Goal: Use online tool/utility: Utilize a website feature to perform a specific function

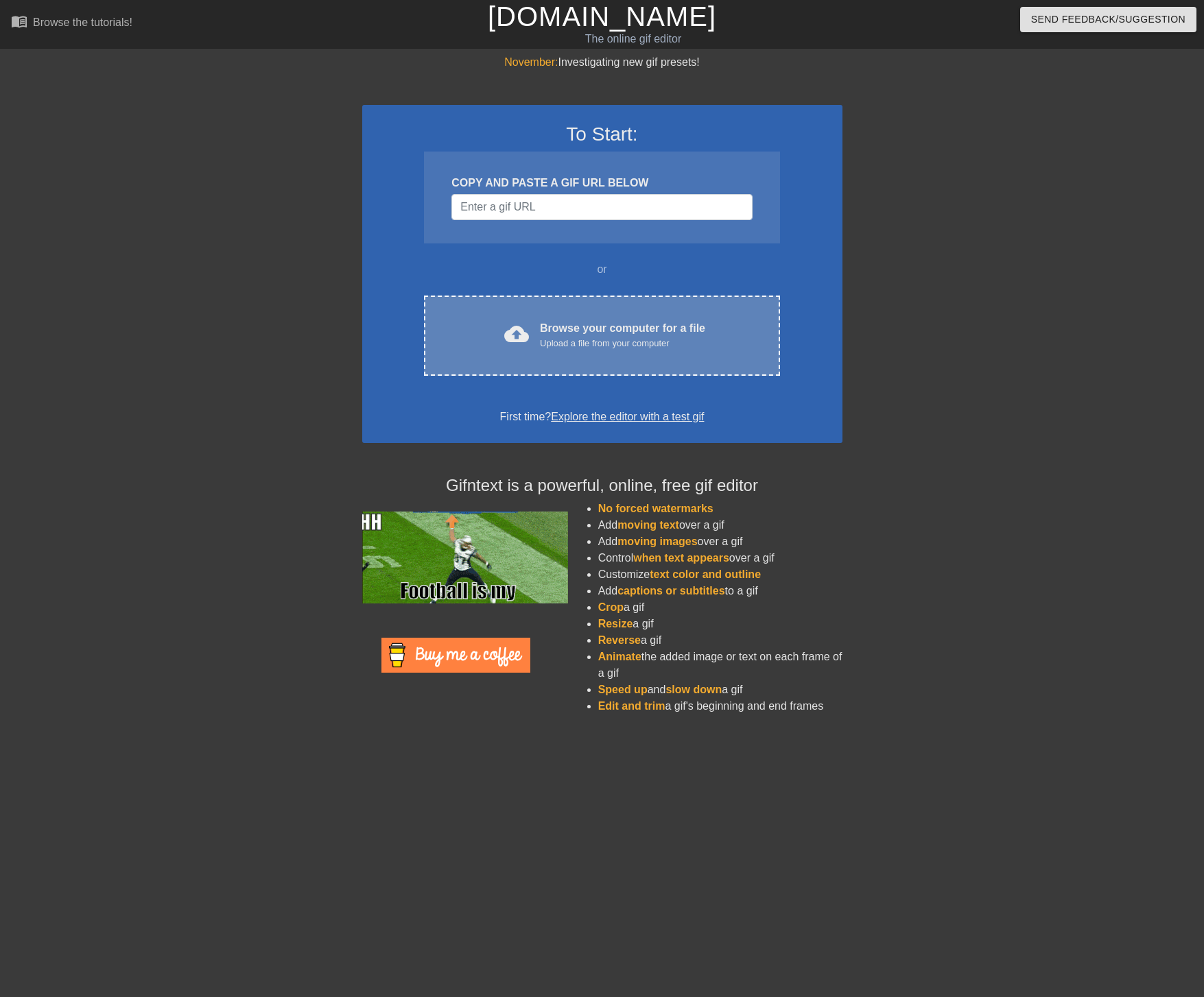
click at [627, 335] on div "Browse your computer for a file Upload a file from your computer" at bounding box center [622, 334] width 165 height 30
click at [663, 343] on div "Upload a file from your computer" at bounding box center [622, 343] width 165 height 14
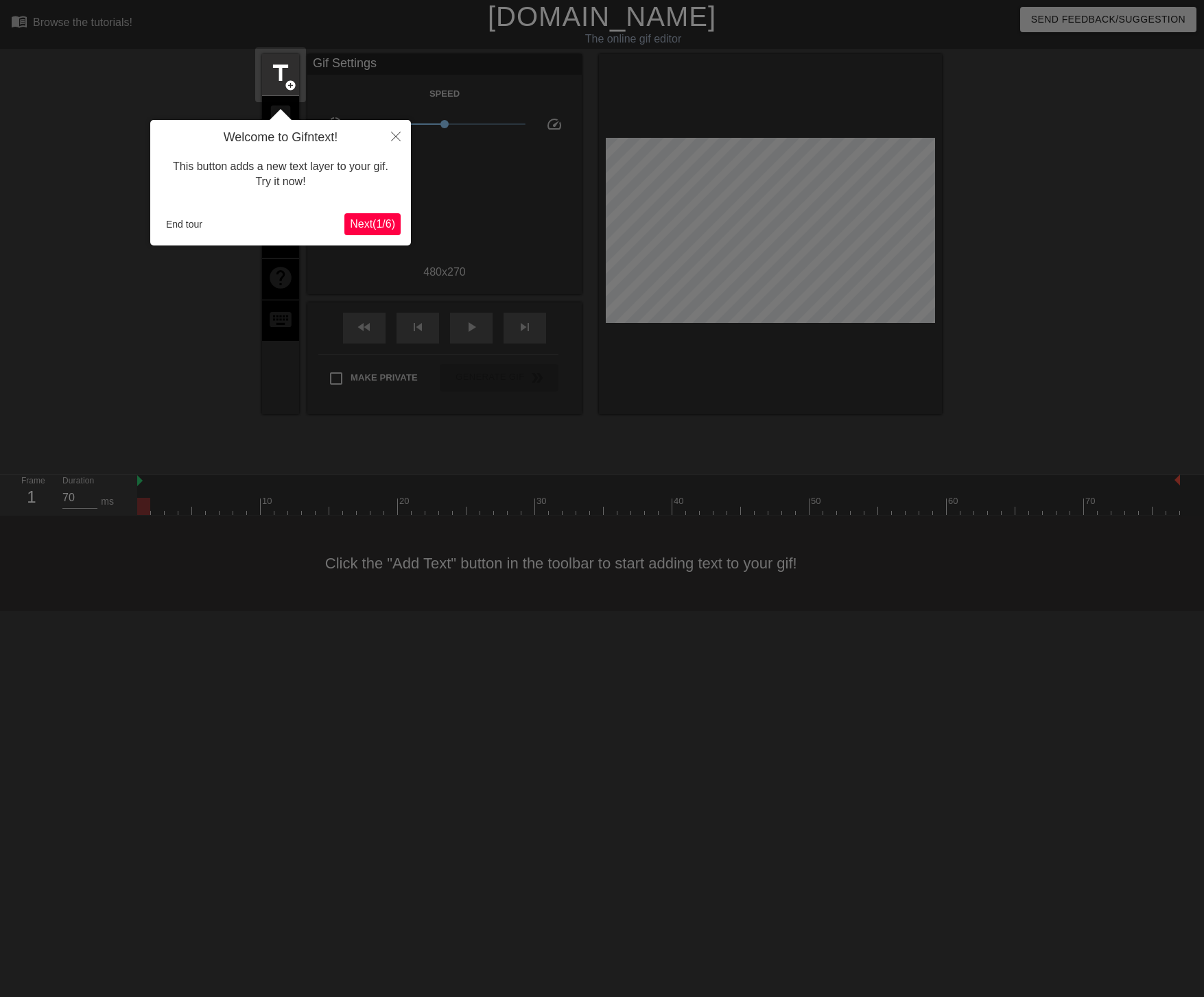
click at [364, 223] on span "Next ( 1 / 6 )" at bounding box center [373, 224] width 45 height 12
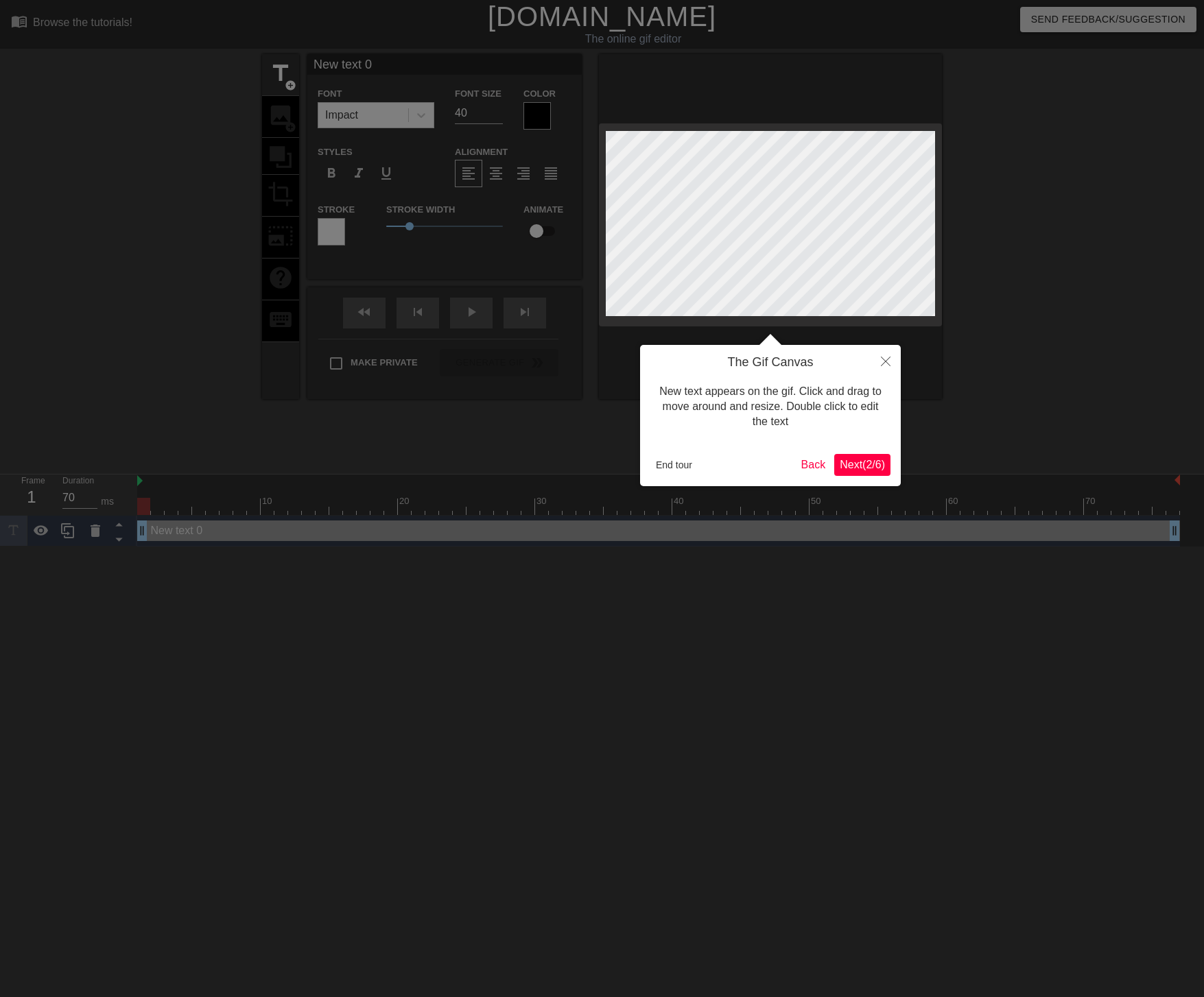
click at [860, 459] on span "Next ( 2 / 6 )" at bounding box center [862, 464] width 45 height 12
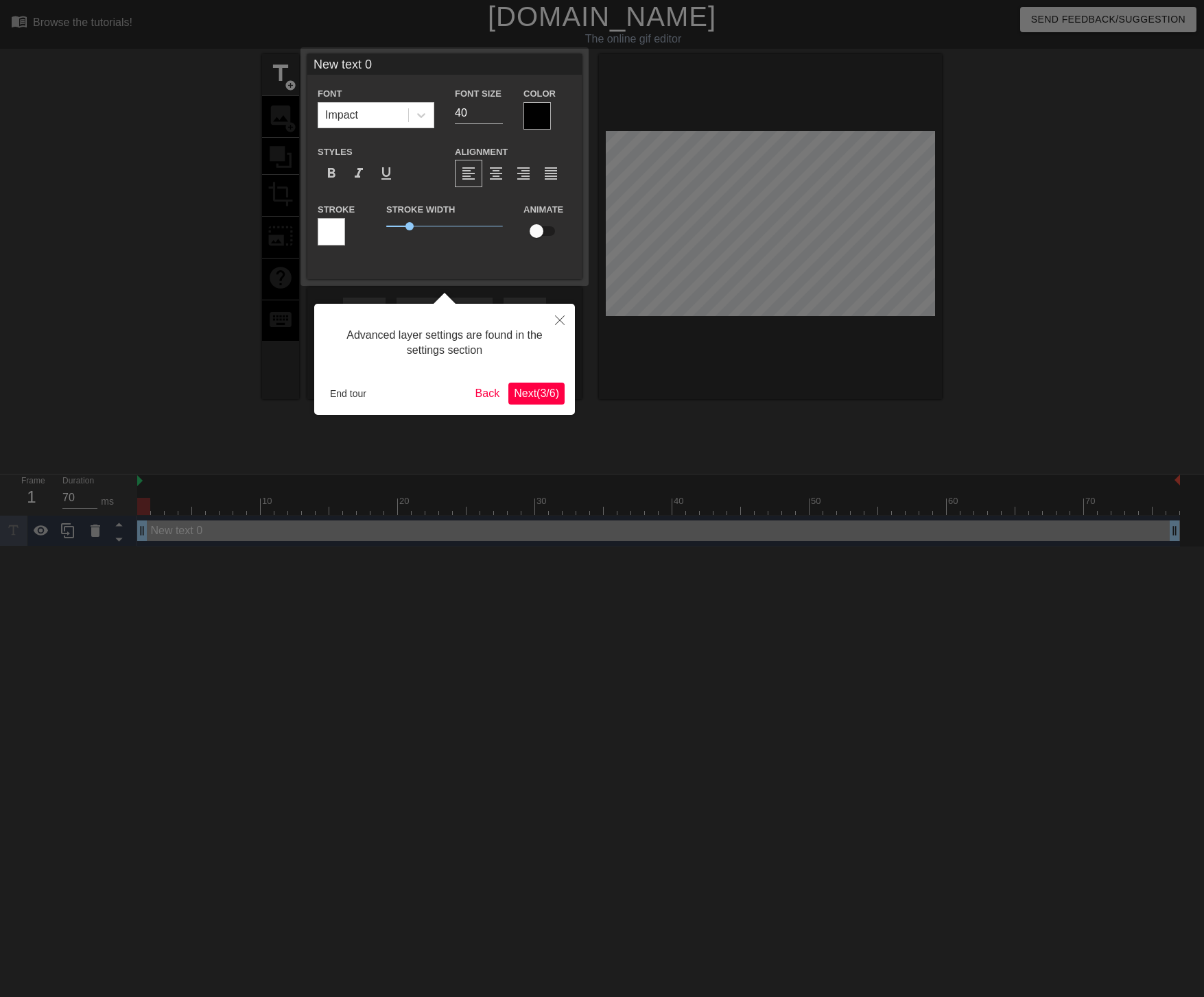
click at [530, 393] on span "Next ( 3 / 6 )" at bounding box center [537, 392] width 45 height 12
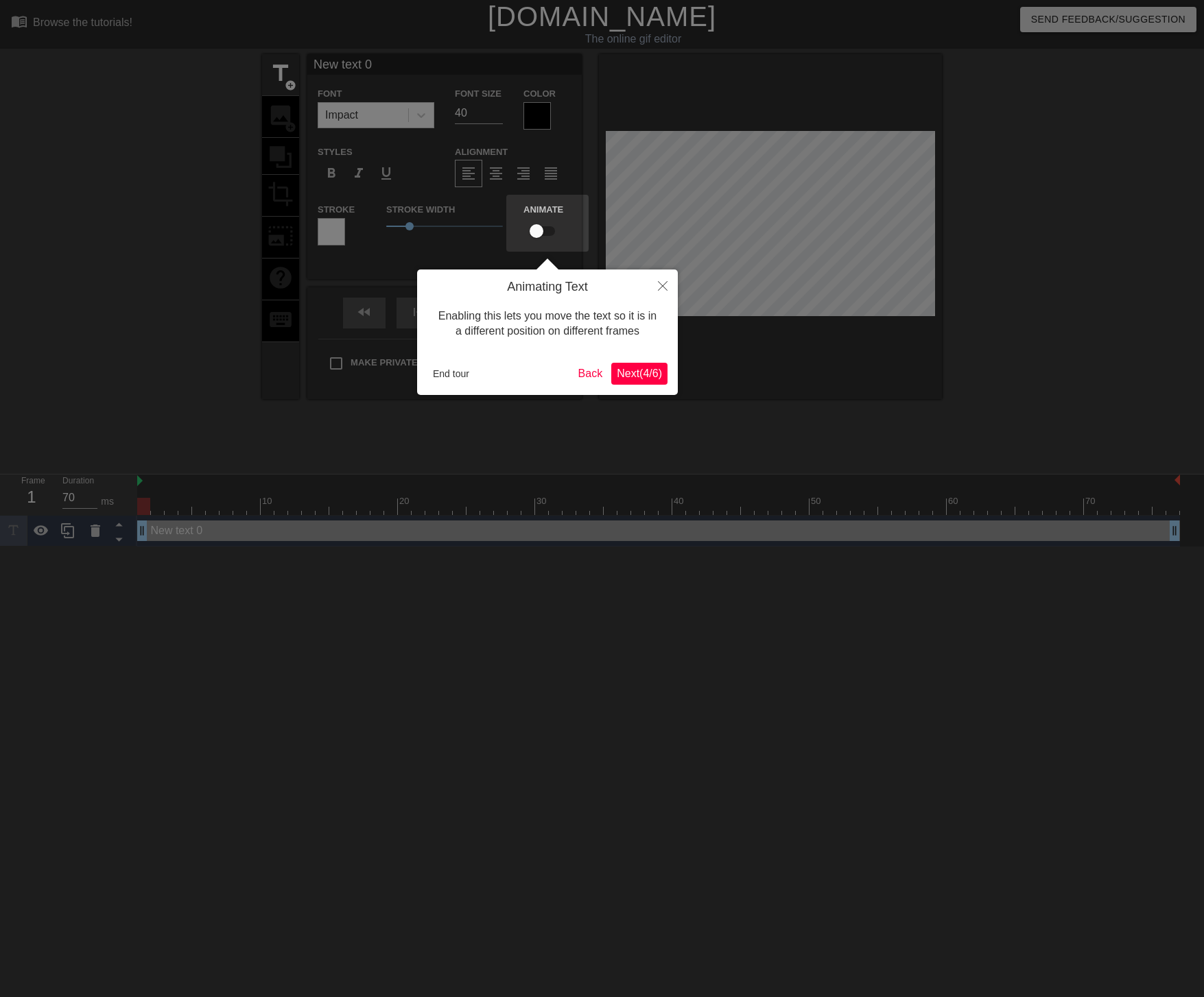
click at [637, 370] on span "Next ( 4 / 6 )" at bounding box center [639, 373] width 45 height 12
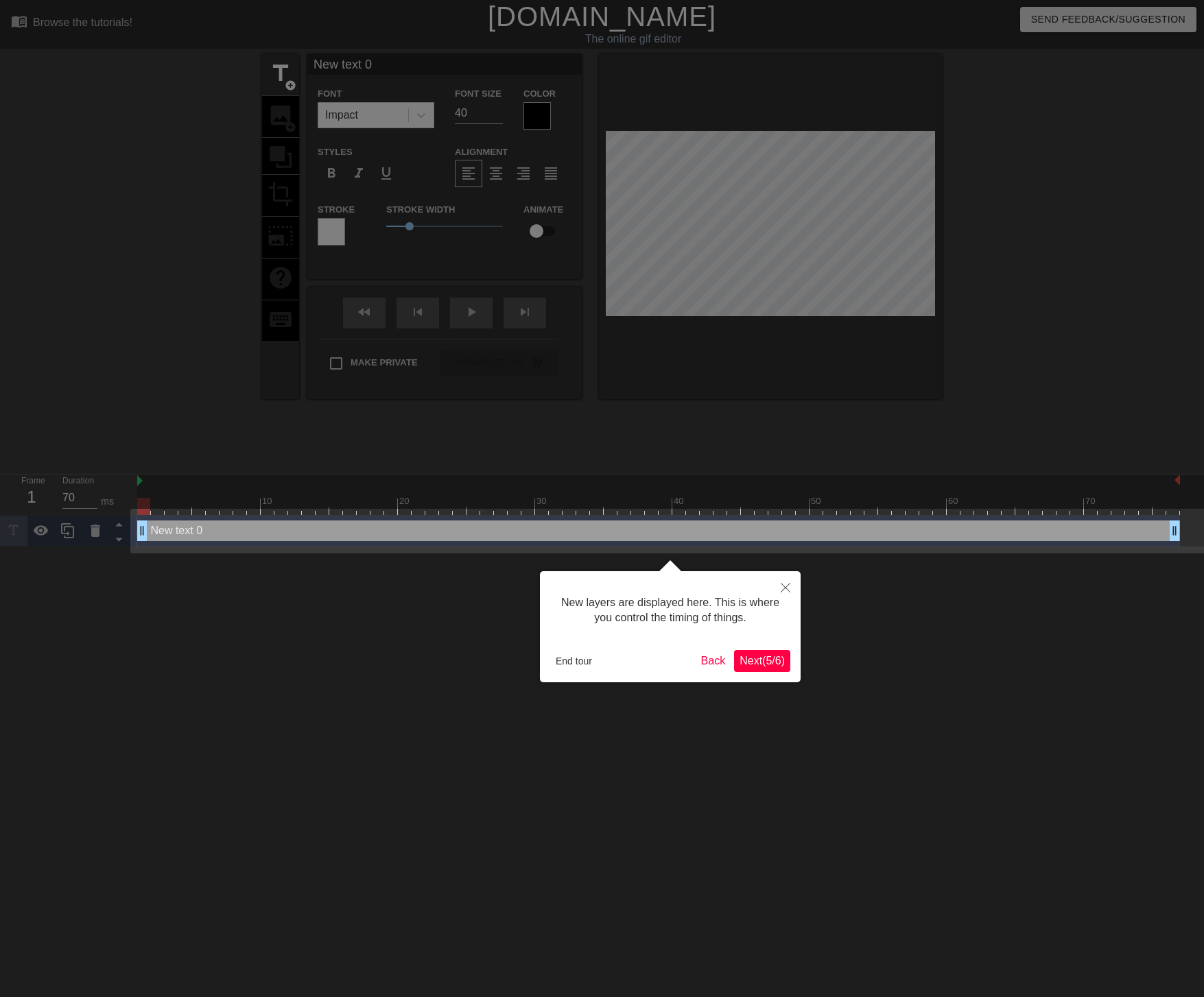
click at [758, 664] on span "Next ( 5 / 6 )" at bounding box center [762, 660] width 45 height 12
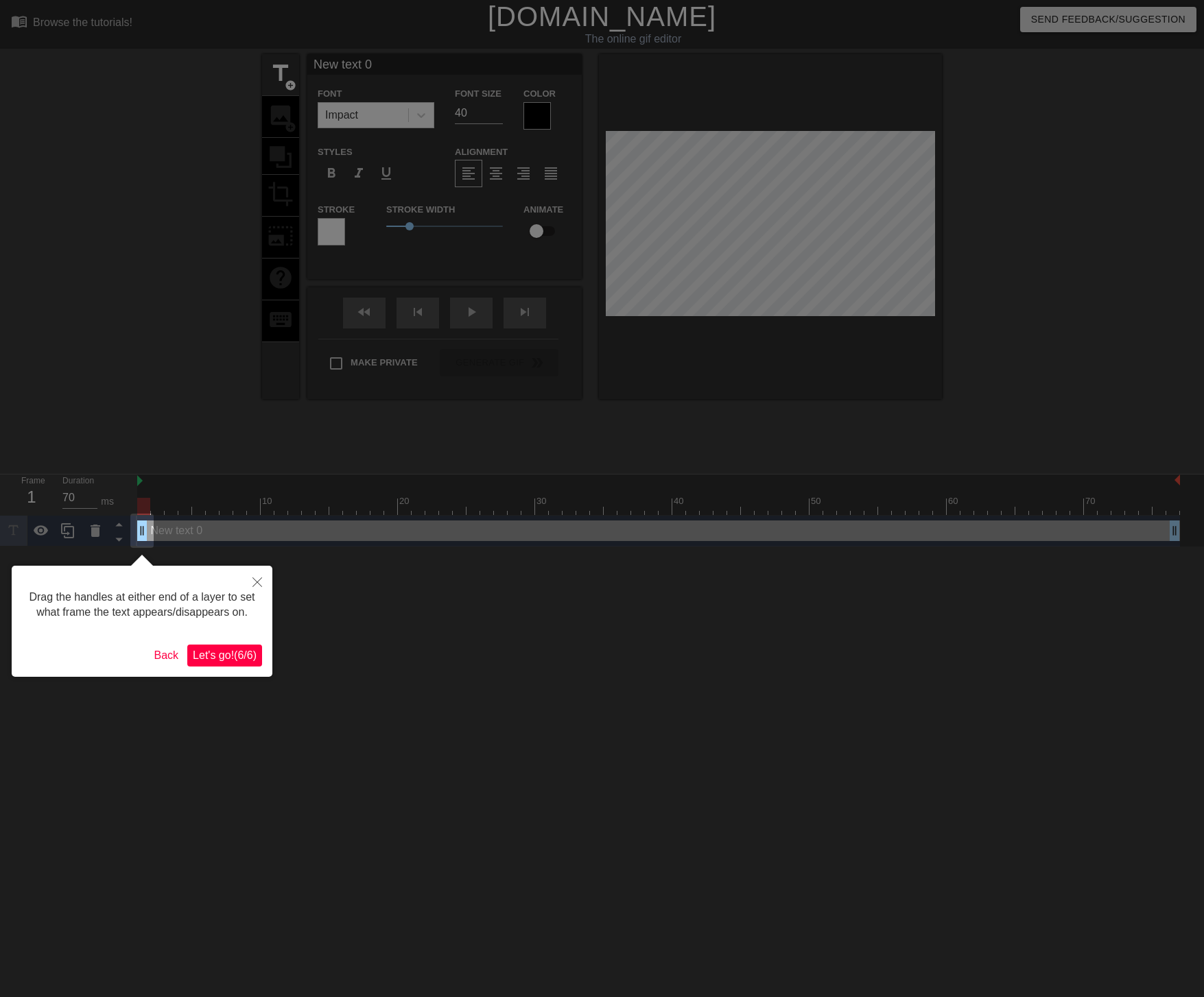
click at [215, 661] on span "Let's go! ( 6 / 6 )" at bounding box center [225, 654] width 63 height 12
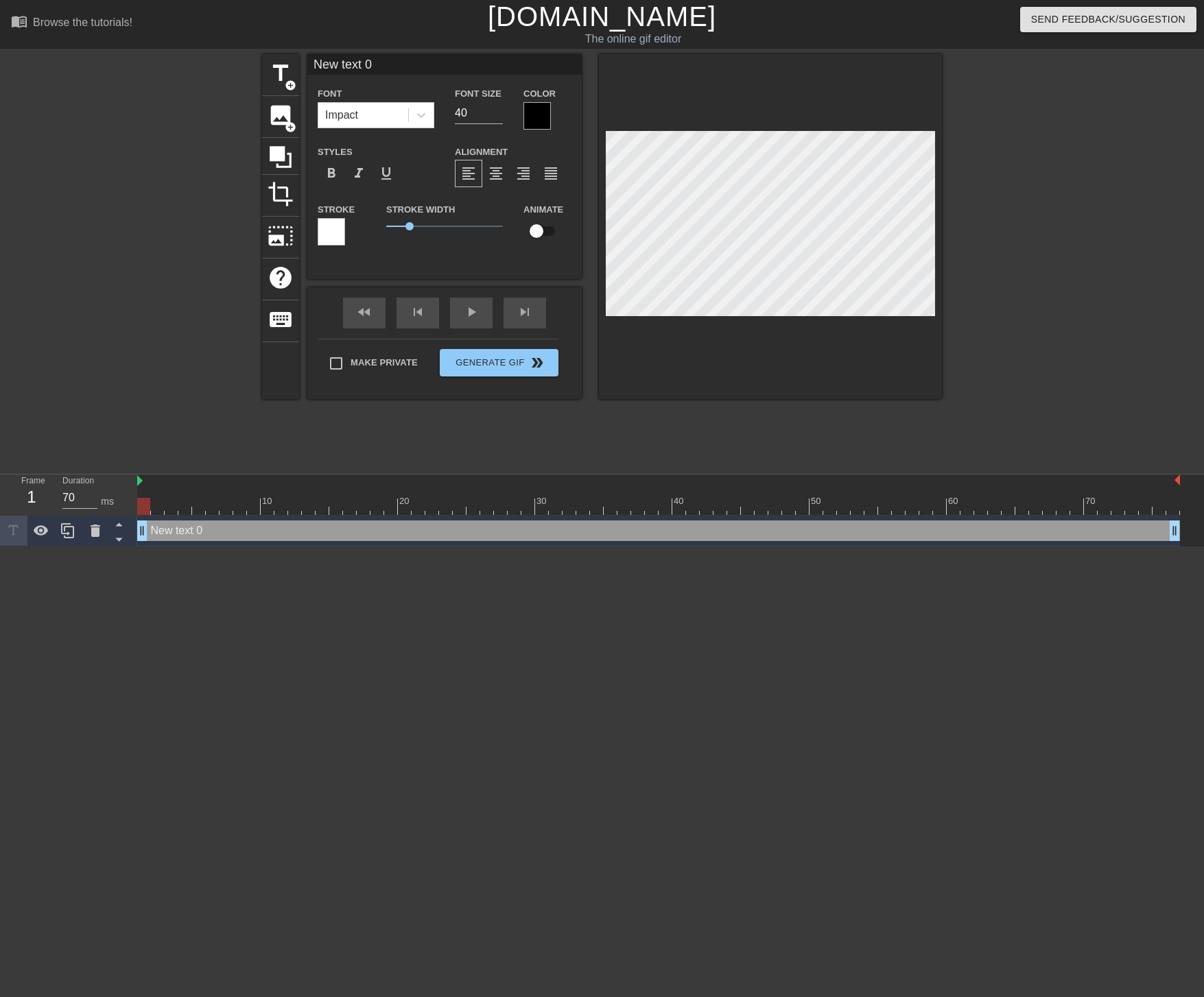
scroll to position [0, 4]
type input "D"
type textarea "D"
type input "Da"
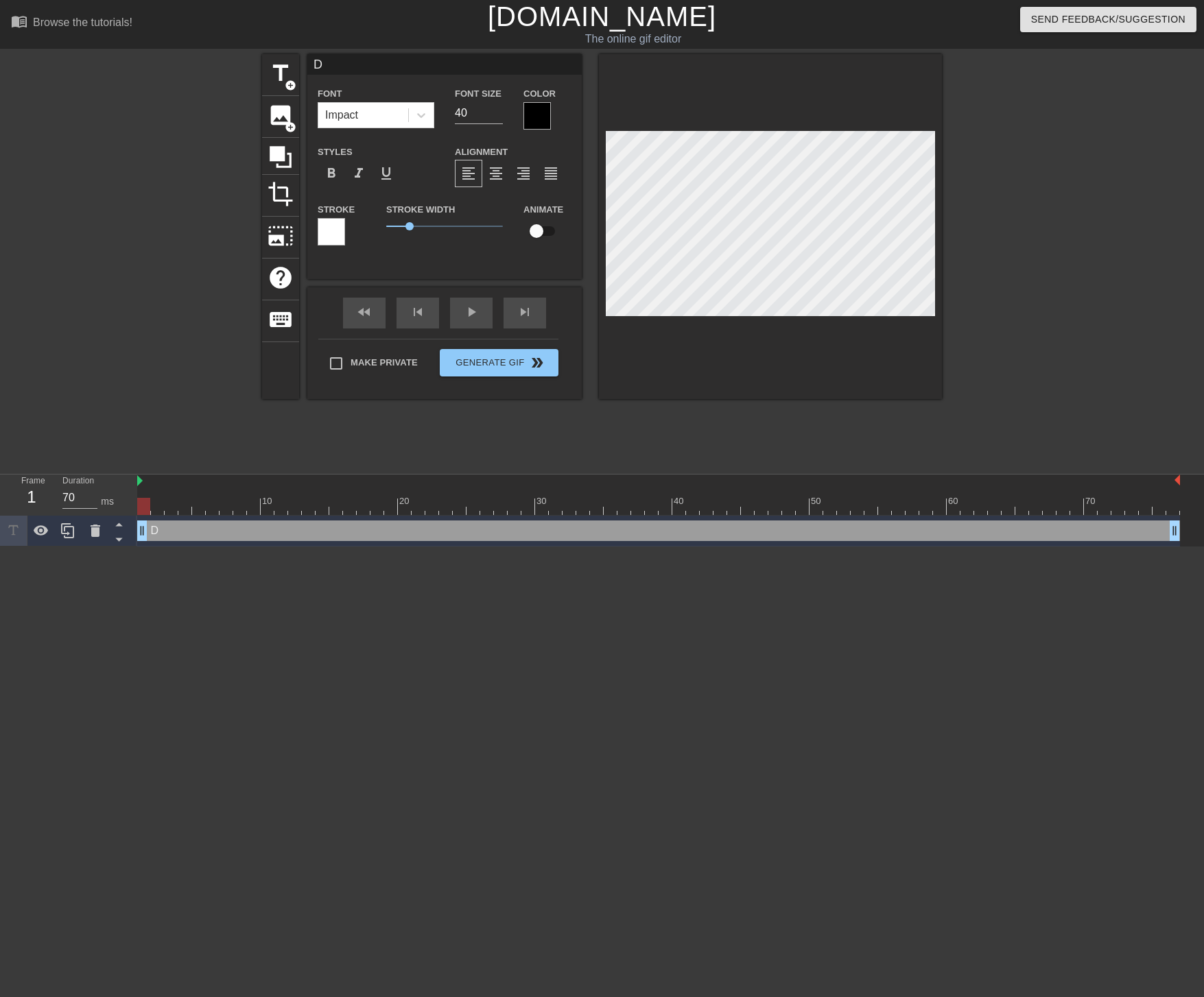
type textarea "Da"
type input "Dai"
type textarea "Dai"
type input "Dais"
type textarea "Dais"
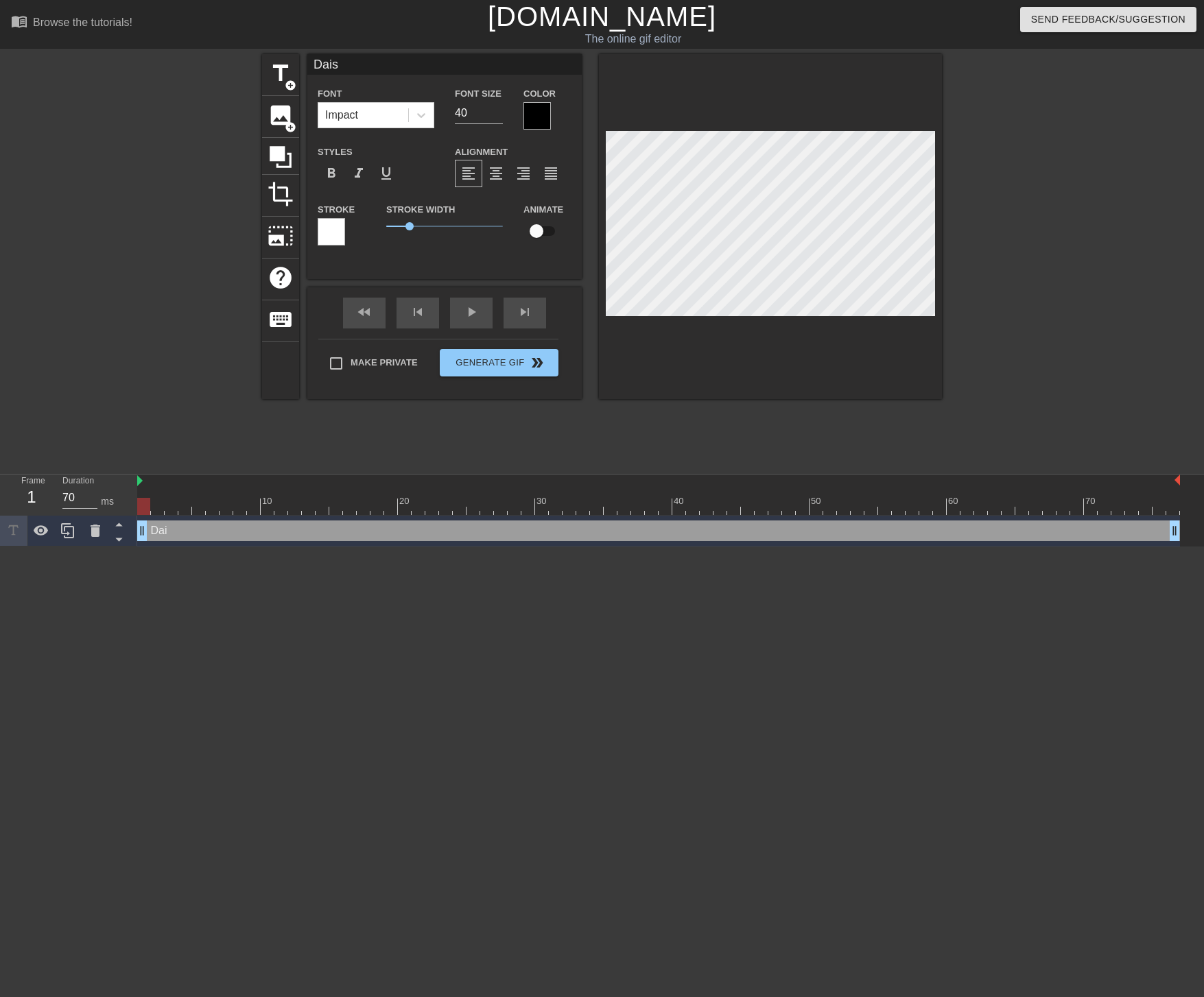
type input "Daisy"
type textarea "Daisy"
click at [542, 227] on input "checkbox" at bounding box center [536, 231] width 78 height 26
checkbox input "true"
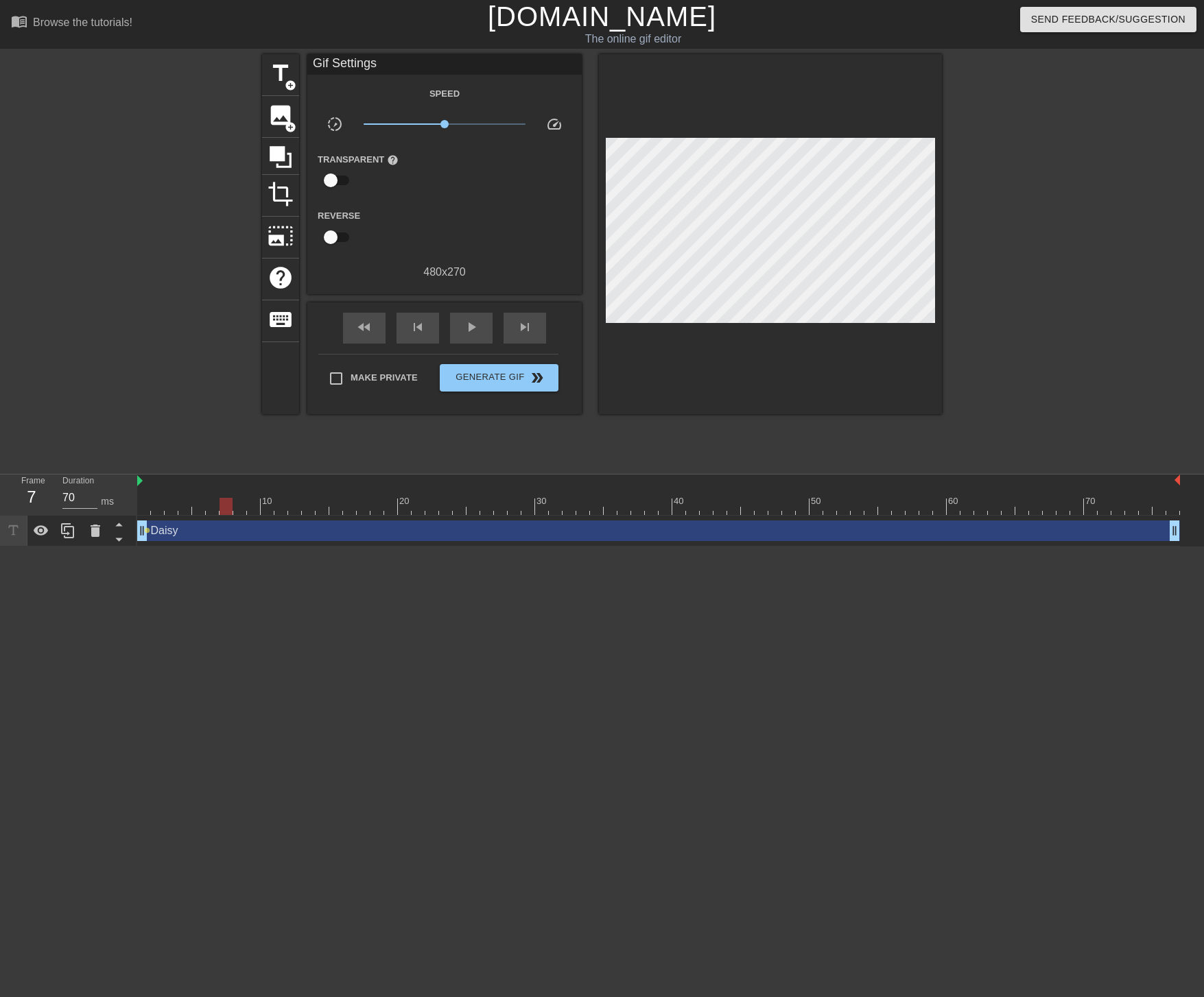
click at [221, 508] on div at bounding box center [658, 506] width 1043 height 17
click at [245, 508] on div at bounding box center [658, 506] width 1043 height 17
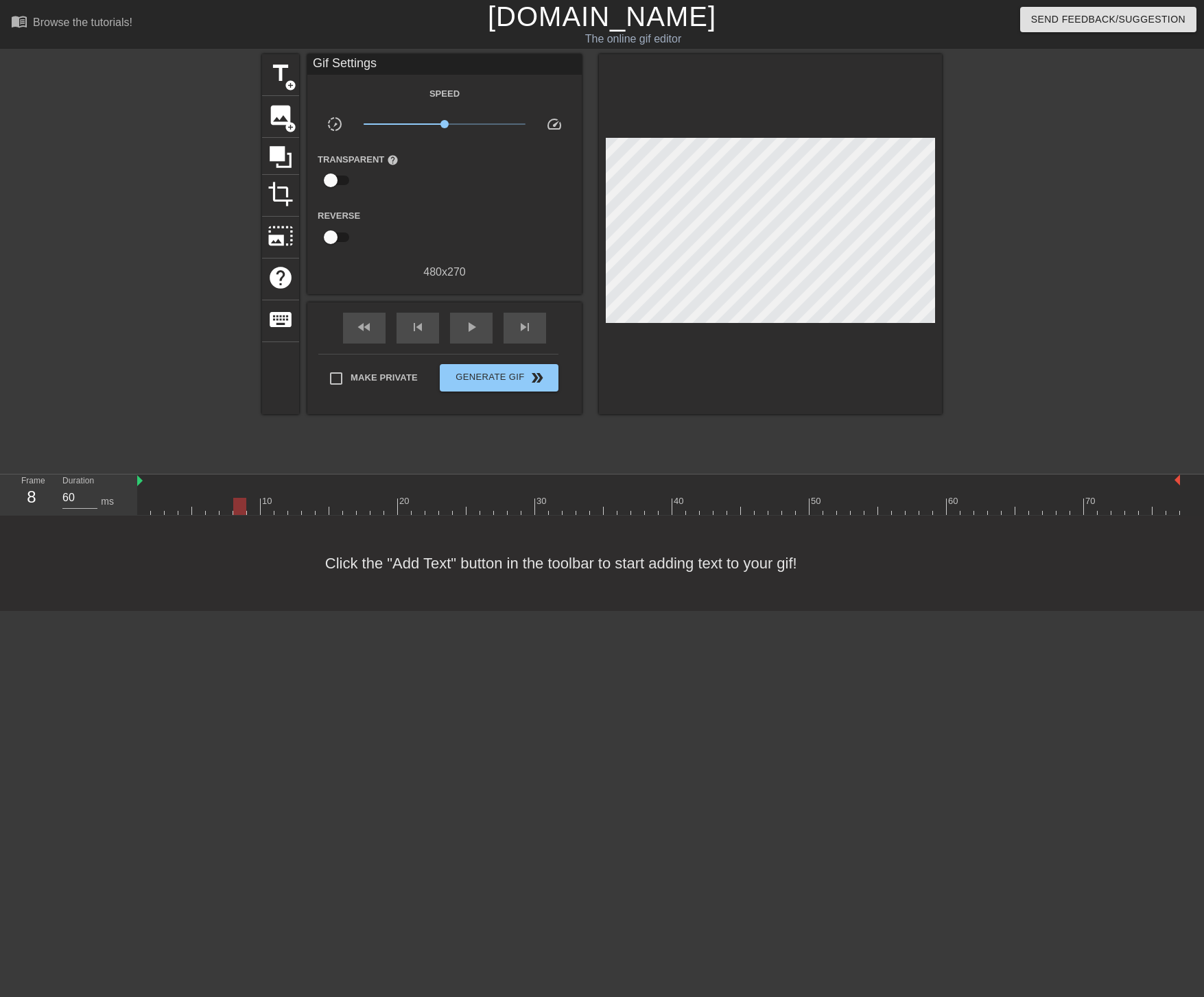
type input "70"
click at [216, 508] on div at bounding box center [658, 506] width 1043 height 17
click at [145, 510] on div at bounding box center [658, 506] width 1043 height 17
click at [294, 82] on span "add_circle" at bounding box center [290, 85] width 12 height 12
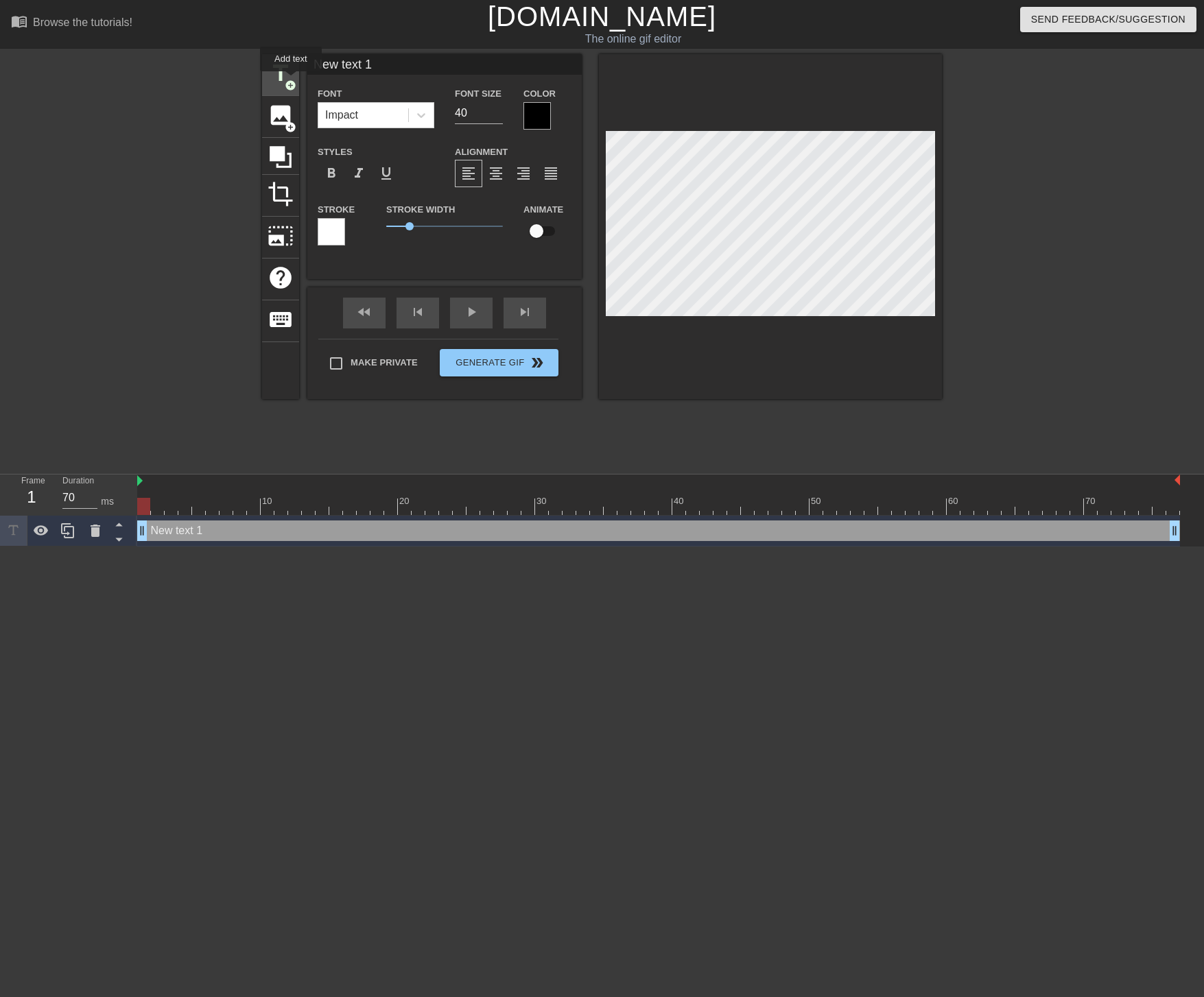
click at [291, 81] on span "add_circle" at bounding box center [290, 85] width 12 height 12
type input "New text 2"
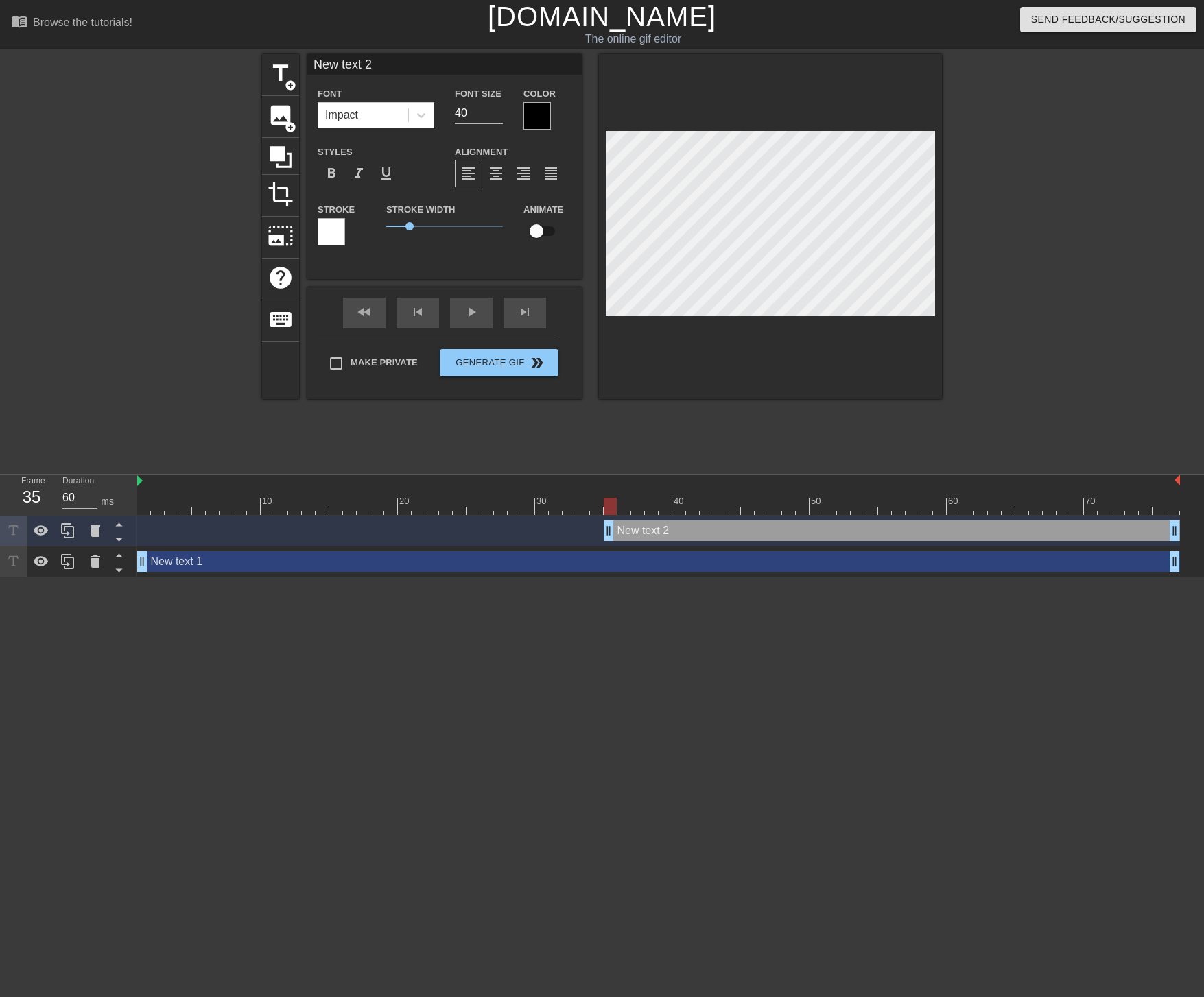
type input "70"
drag, startPoint x: 140, startPoint y: 531, endPoint x: 626, endPoint y: 541, distance: 486.1
click at [626, 541] on div "New text 2 drag_handle drag_handle" at bounding box center [658, 531] width 1043 height 31
click at [179, 566] on div "New text 1 drag_handle drag_handle" at bounding box center [658, 561] width 1043 height 21
type input "New text 1"
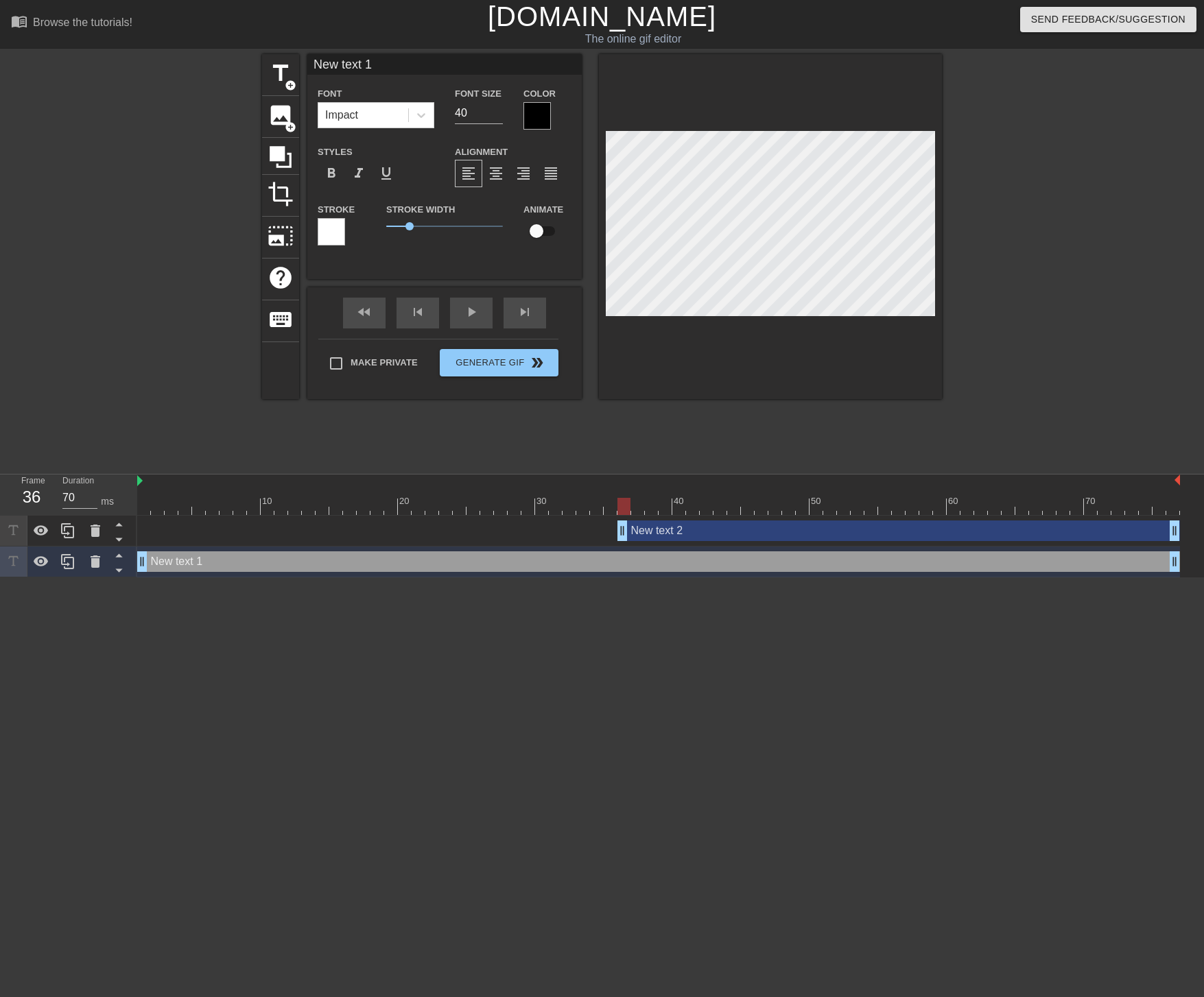
click at [209, 540] on div "New text 2 drag_handle drag_handle" at bounding box center [658, 530] width 1043 height 21
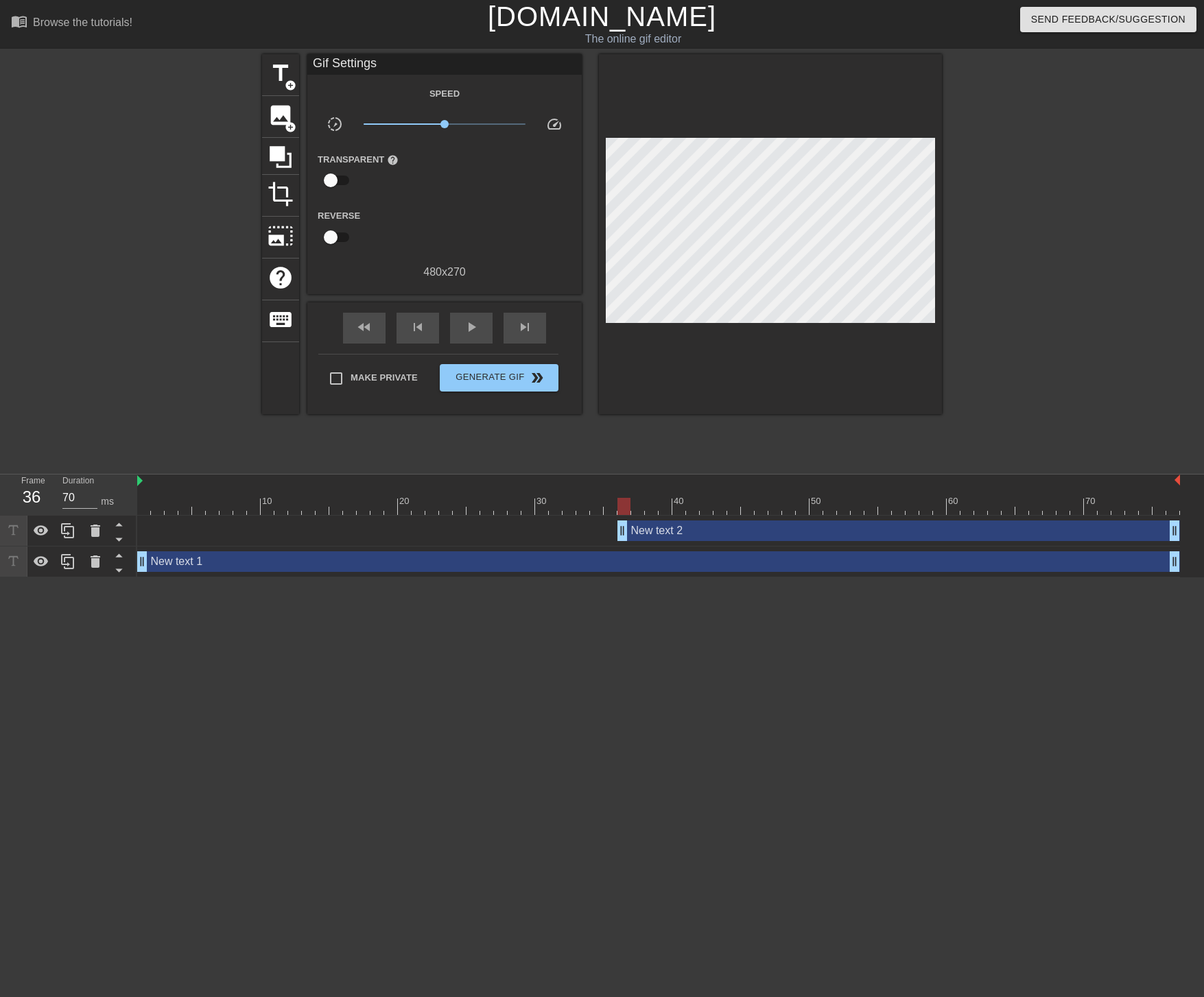
click at [179, 567] on div "New text 1 drag_handle drag_handle" at bounding box center [658, 561] width 1043 height 21
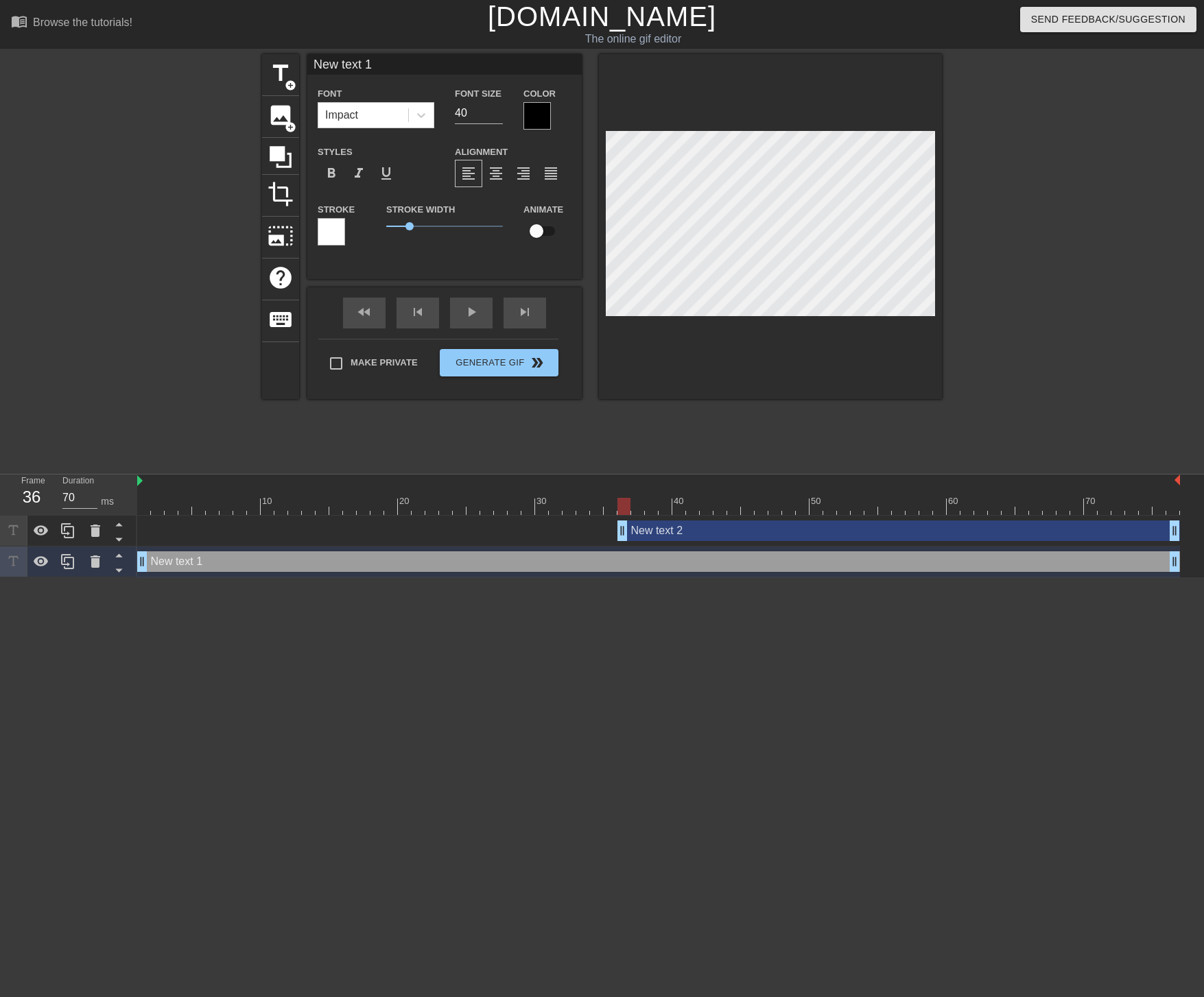
click at [350, 65] on input "New text 1" at bounding box center [444, 64] width 275 height 21
type input "Daisy"
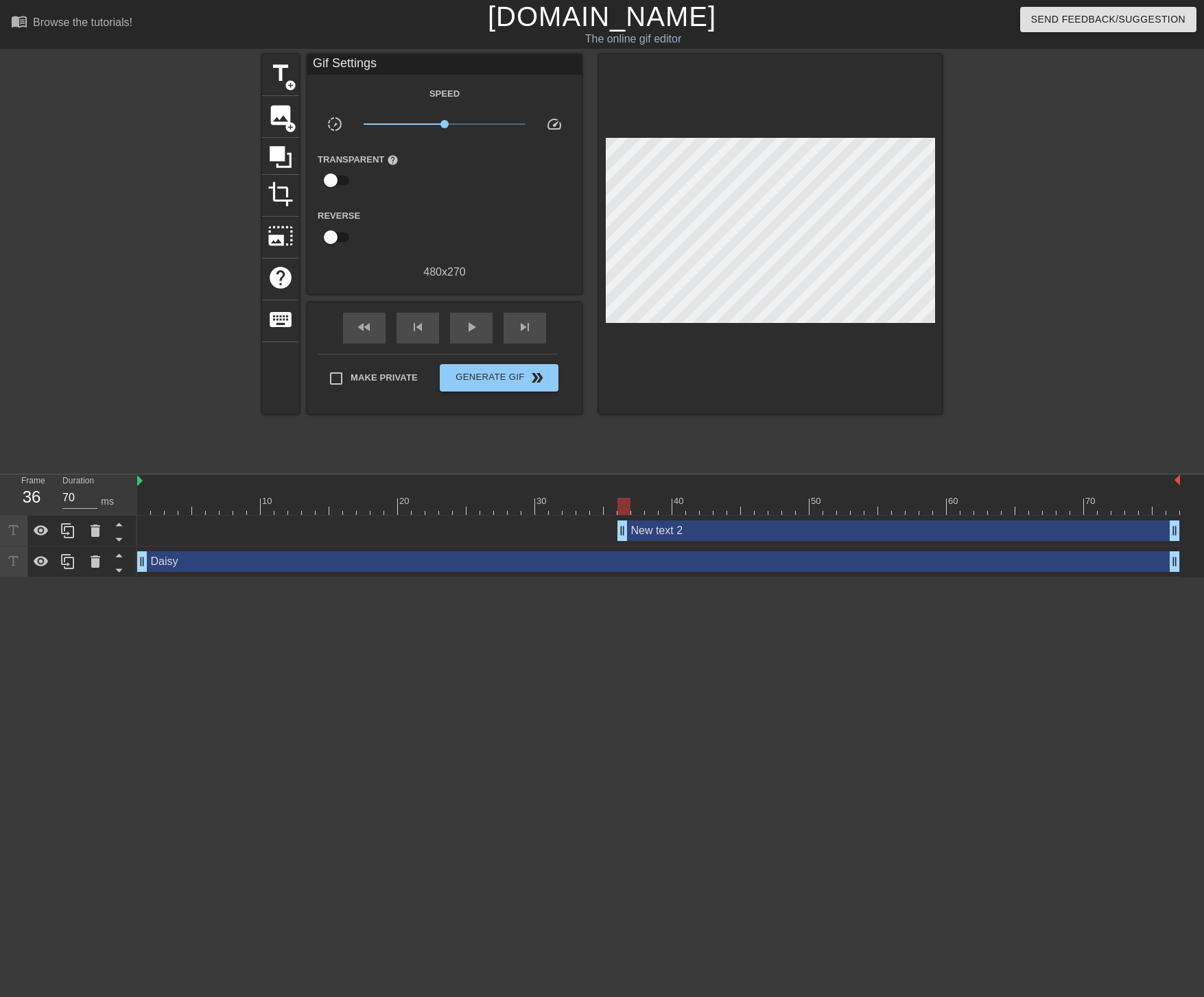
click at [189, 577] on html "menu_book Browse the tutorials! [DOMAIN_NAME] The online gif editor Send Feedba…" at bounding box center [602, 288] width 1204 height 577
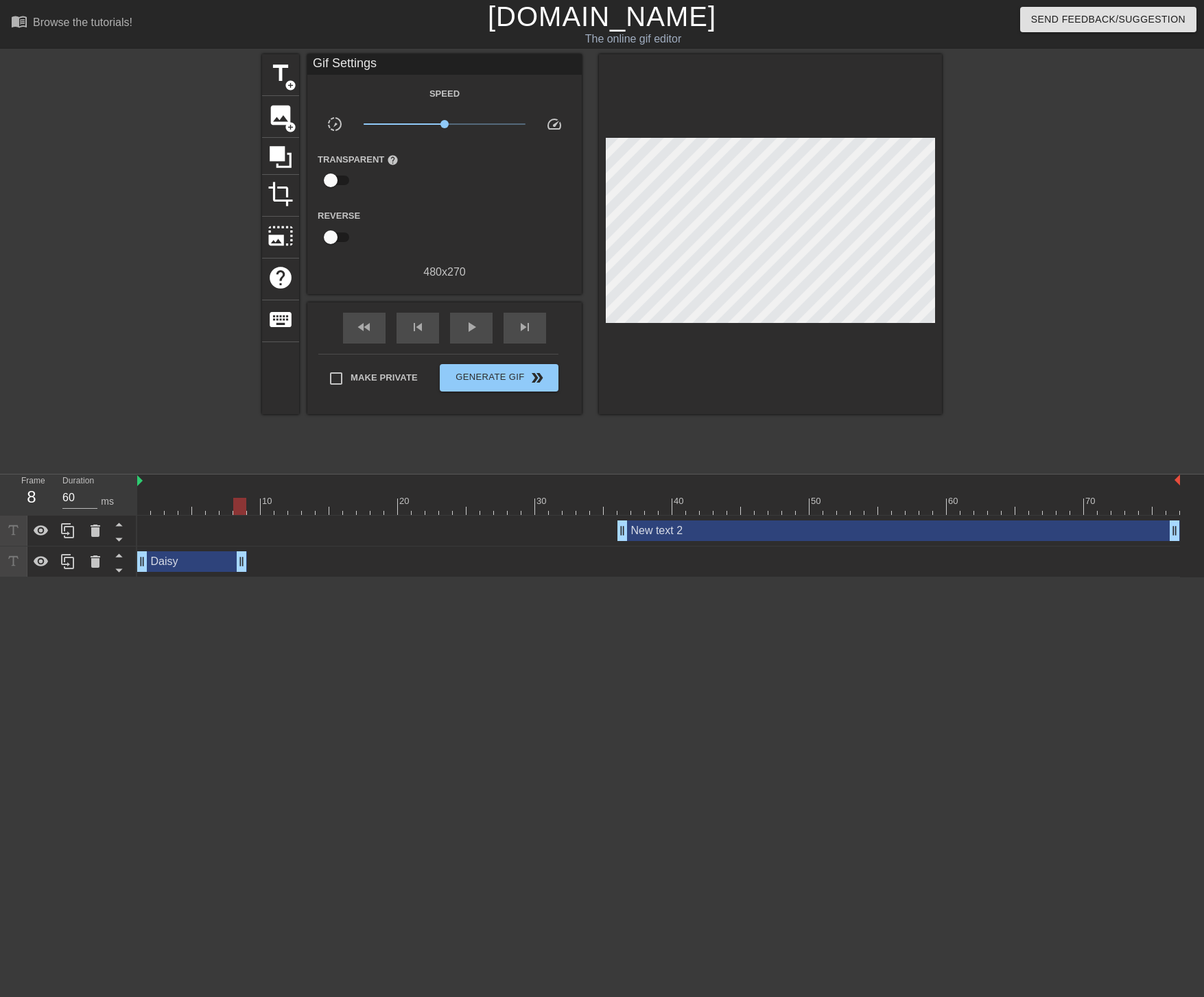
type input "70"
drag, startPoint x: 1173, startPoint y: 566, endPoint x: 229, endPoint y: 556, distance: 944.1
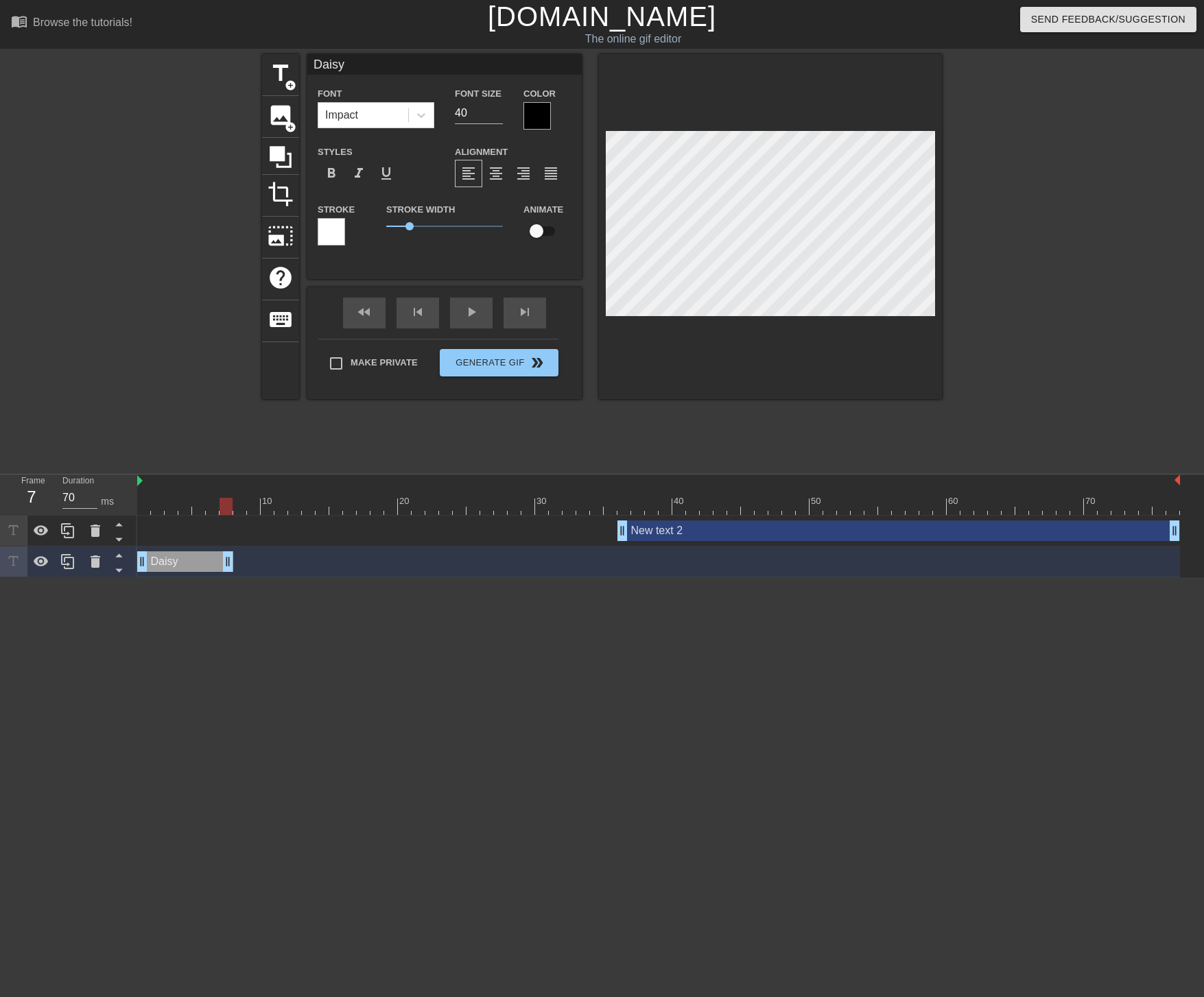
click at [655, 537] on div "New text 2 drag_handle drag_handle" at bounding box center [898, 530] width 562 height 21
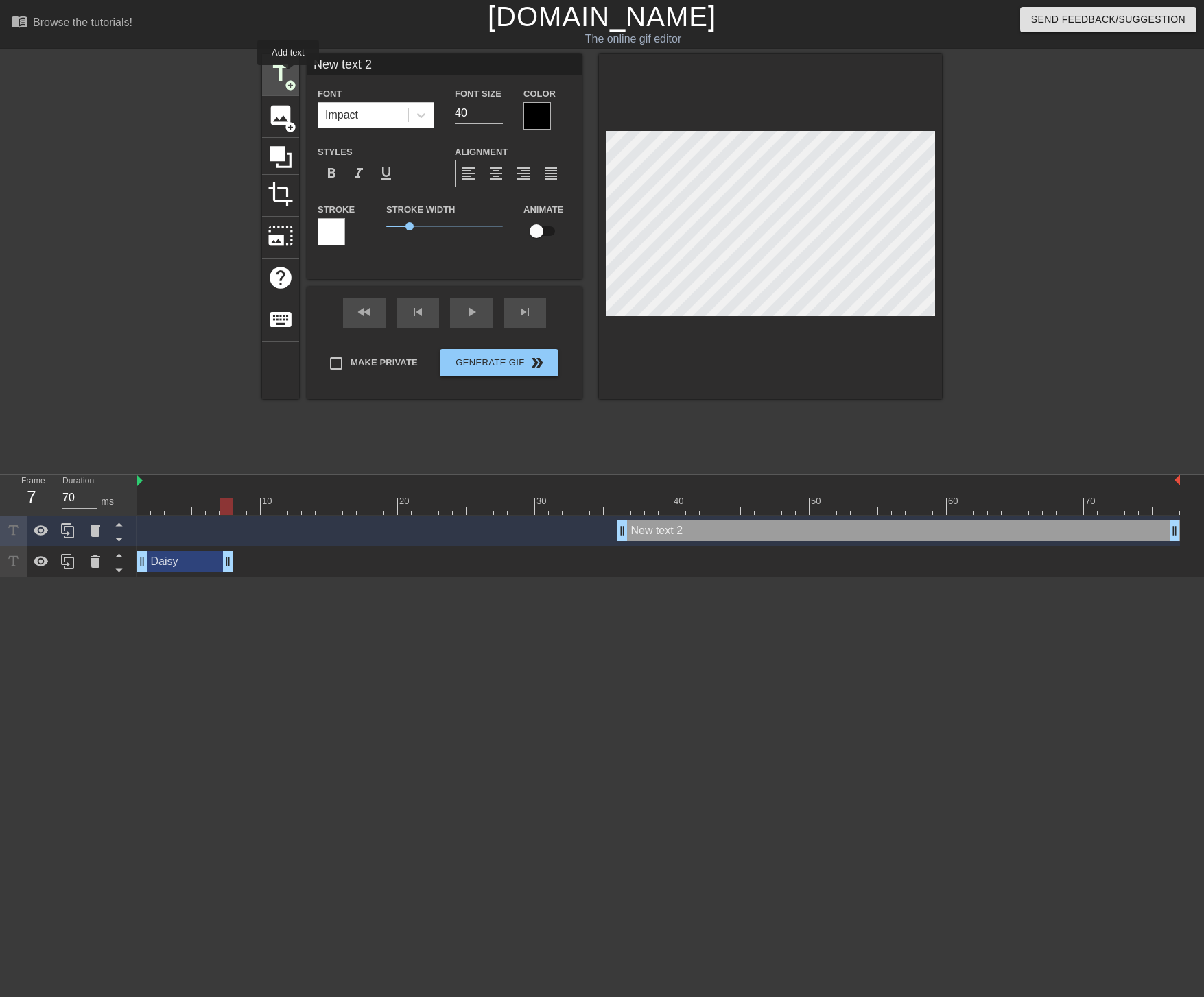
click at [289, 76] on span "title" at bounding box center [280, 73] width 26 height 26
type input "New text 3"
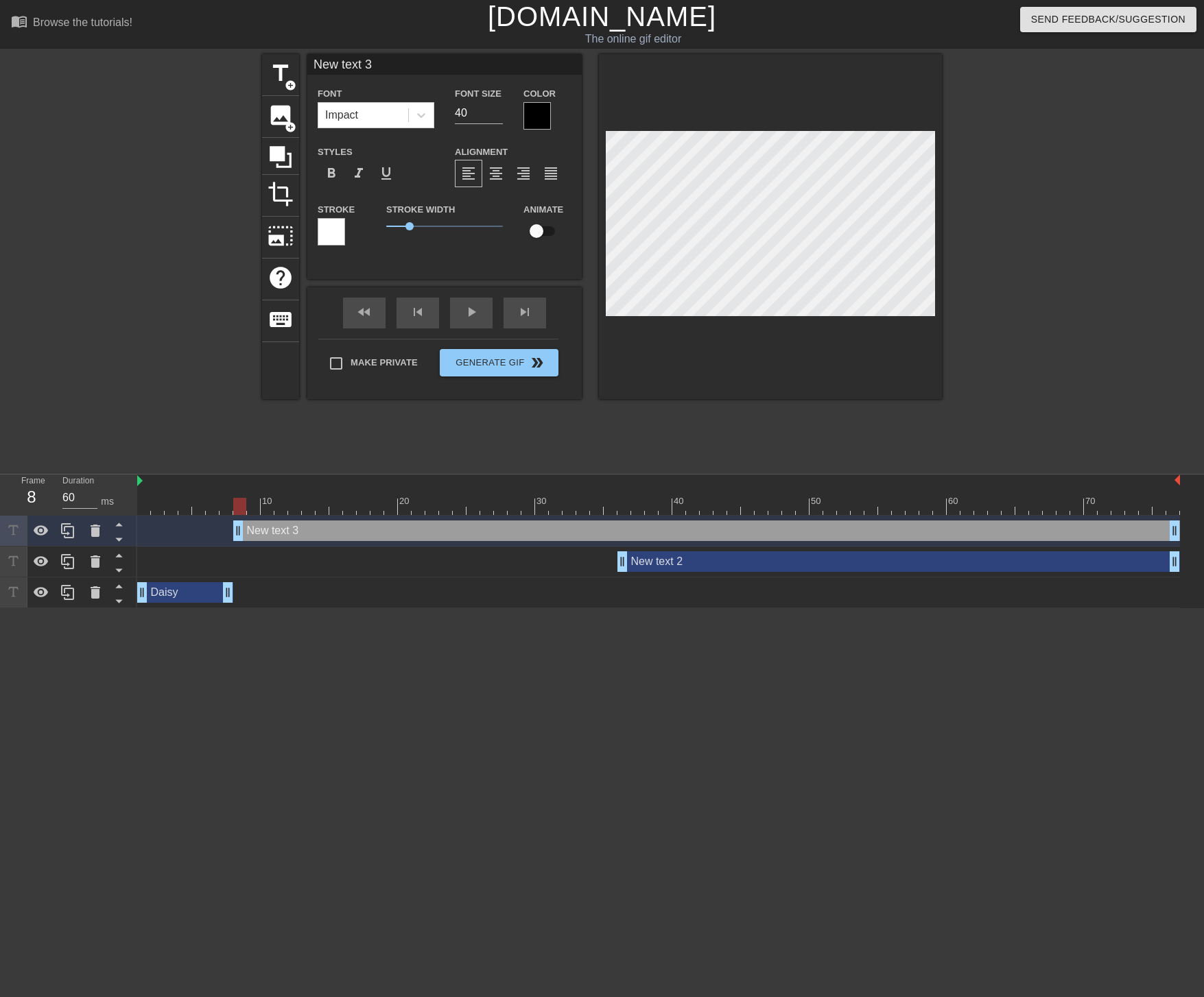
drag, startPoint x: 228, startPoint y: 535, endPoint x: 242, endPoint y: 534, distance: 14.0
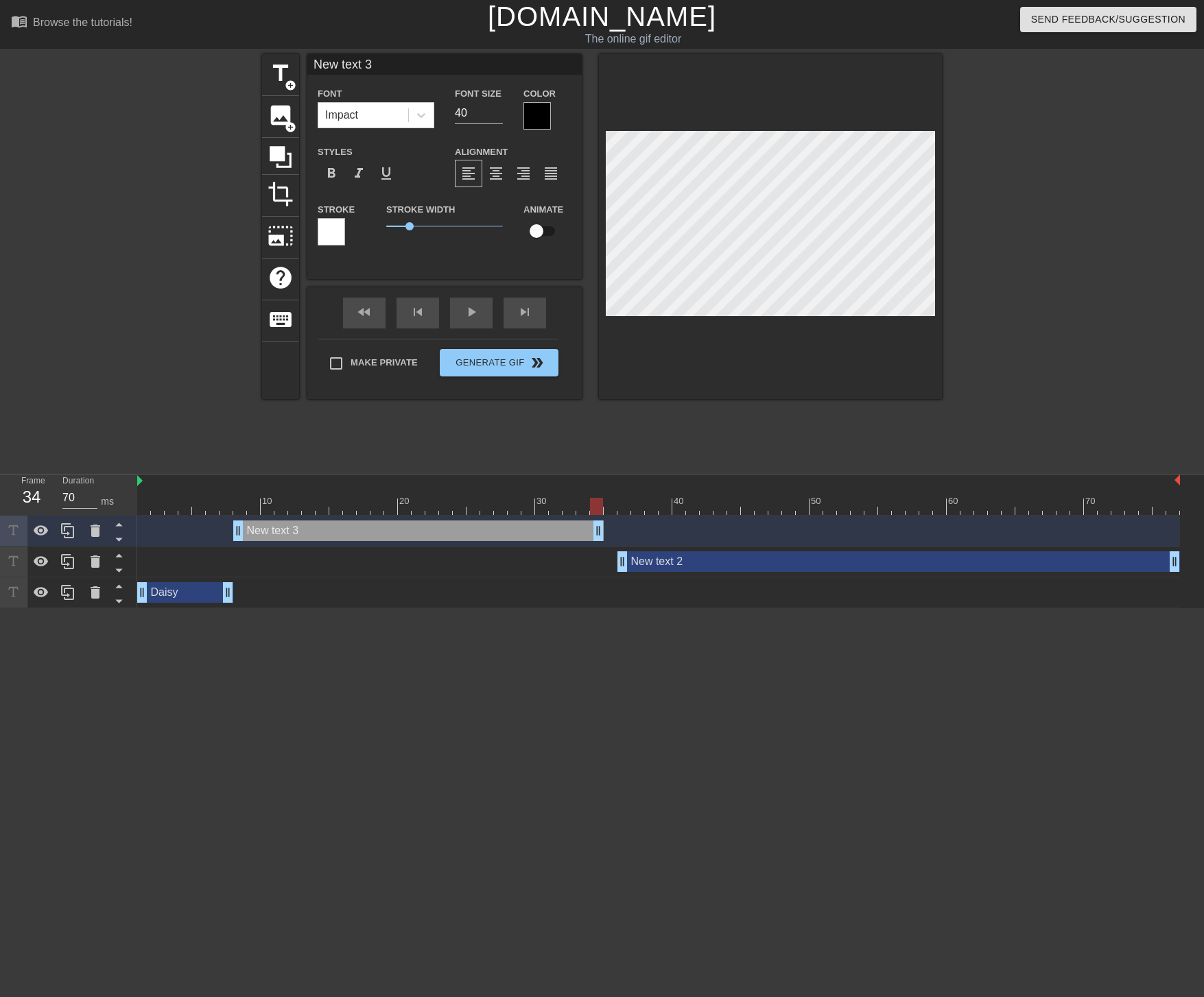
type input "60"
drag, startPoint x: 1172, startPoint y: 528, endPoint x: 614, endPoint y: 545, distance: 558.3
click at [614, 545] on div "New text 3 drag_handle drag_handle" at bounding box center [658, 531] width 1043 height 31
click at [351, 63] on input "New text 3" at bounding box center [444, 64] width 275 height 21
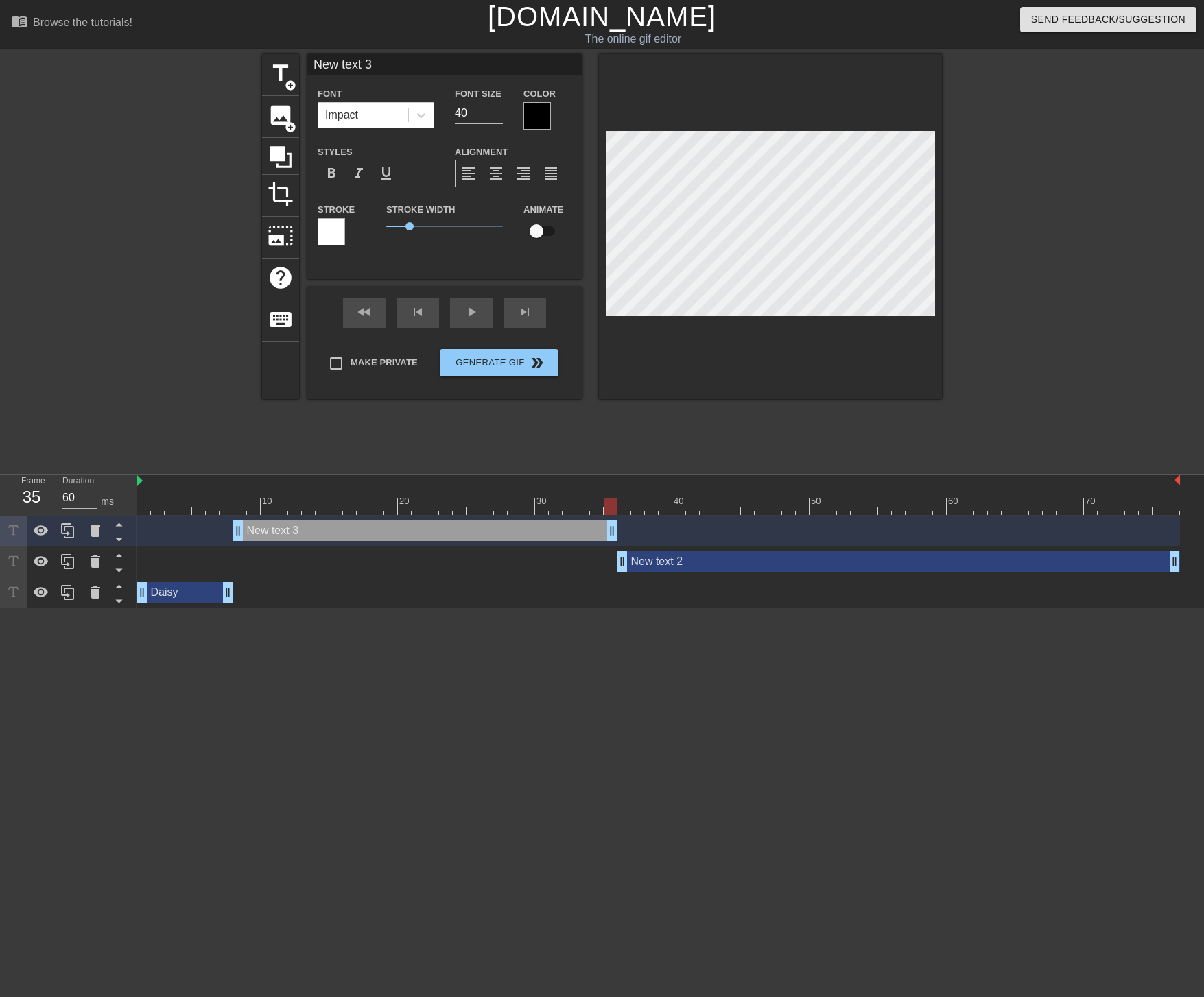
click at [351, 63] on input "New text 3" at bounding box center [444, 64] width 275 height 21
type input "Me"
click at [382, 608] on html "menu_book Browse the tutorials! [DOMAIN_NAME] The online gif editor Send Feedba…" at bounding box center [602, 304] width 1204 height 608
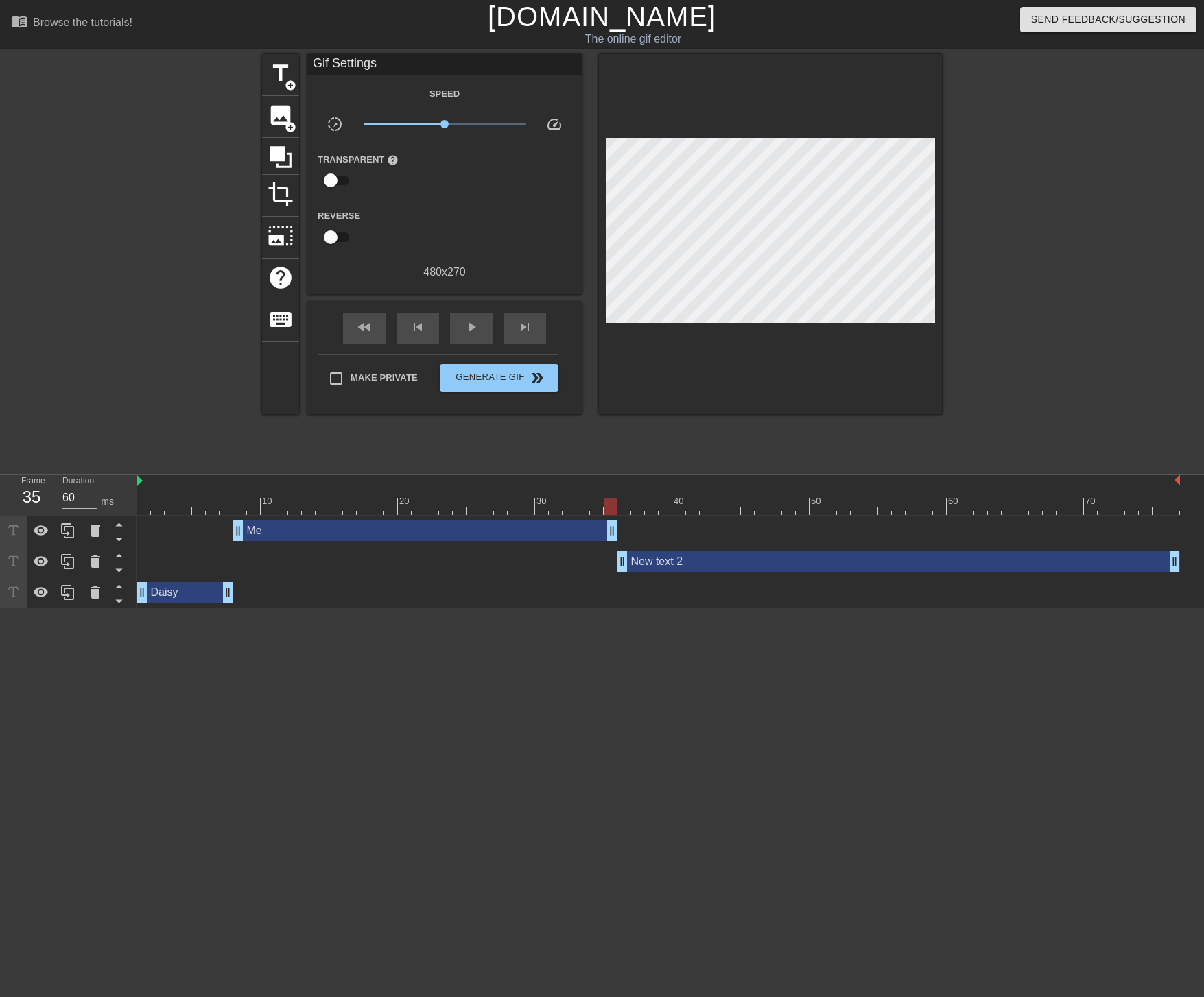
click at [701, 565] on div "New text 2 drag_handle drag_handle" at bounding box center [898, 561] width 562 height 21
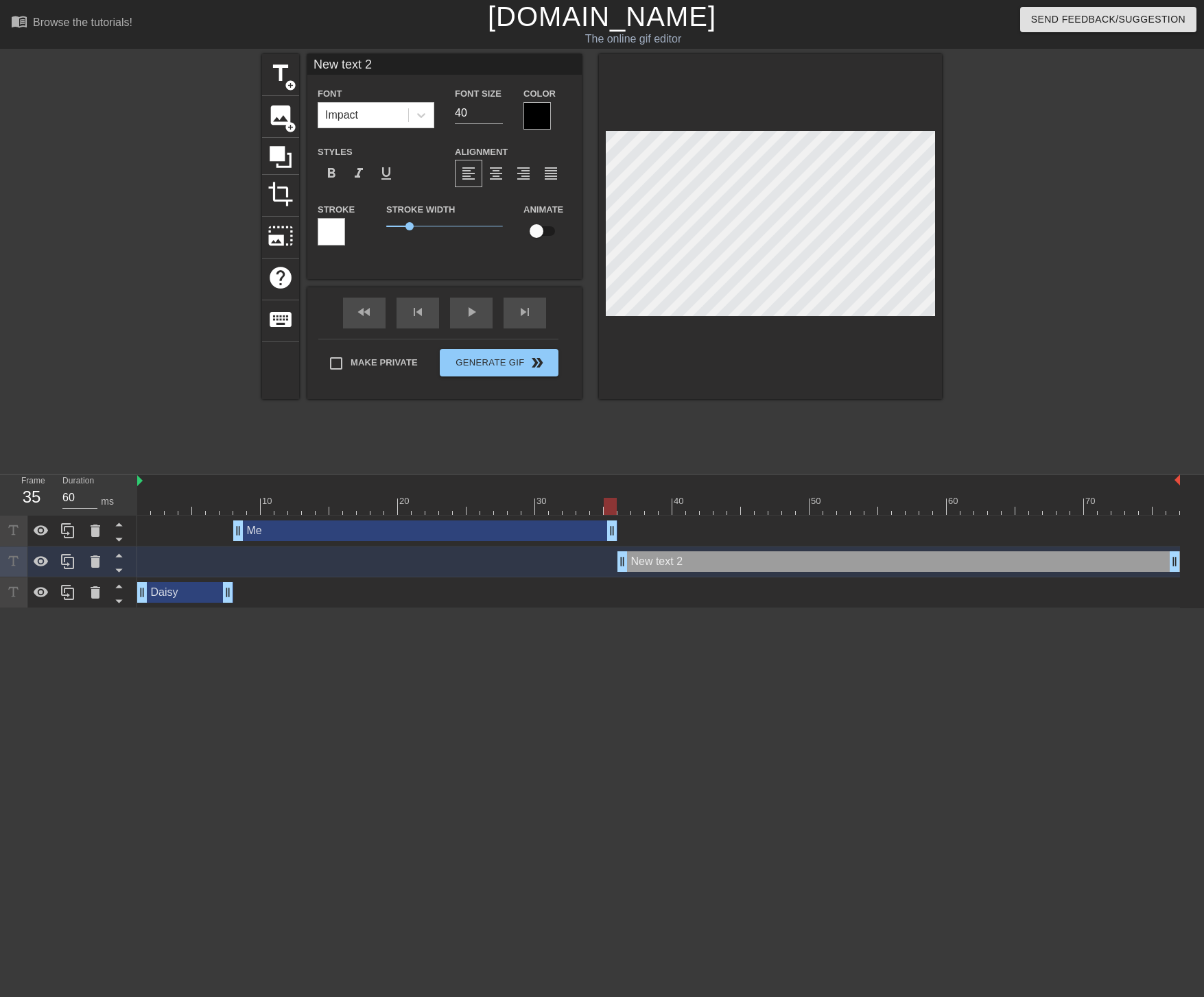
type input "70"
click at [625, 512] on div at bounding box center [658, 506] width 1043 height 17
click at [653, 562] on div "New text 2 drag_handle drag_handle" at bounding box center [898, 561] width 562 height 21
type input "R"
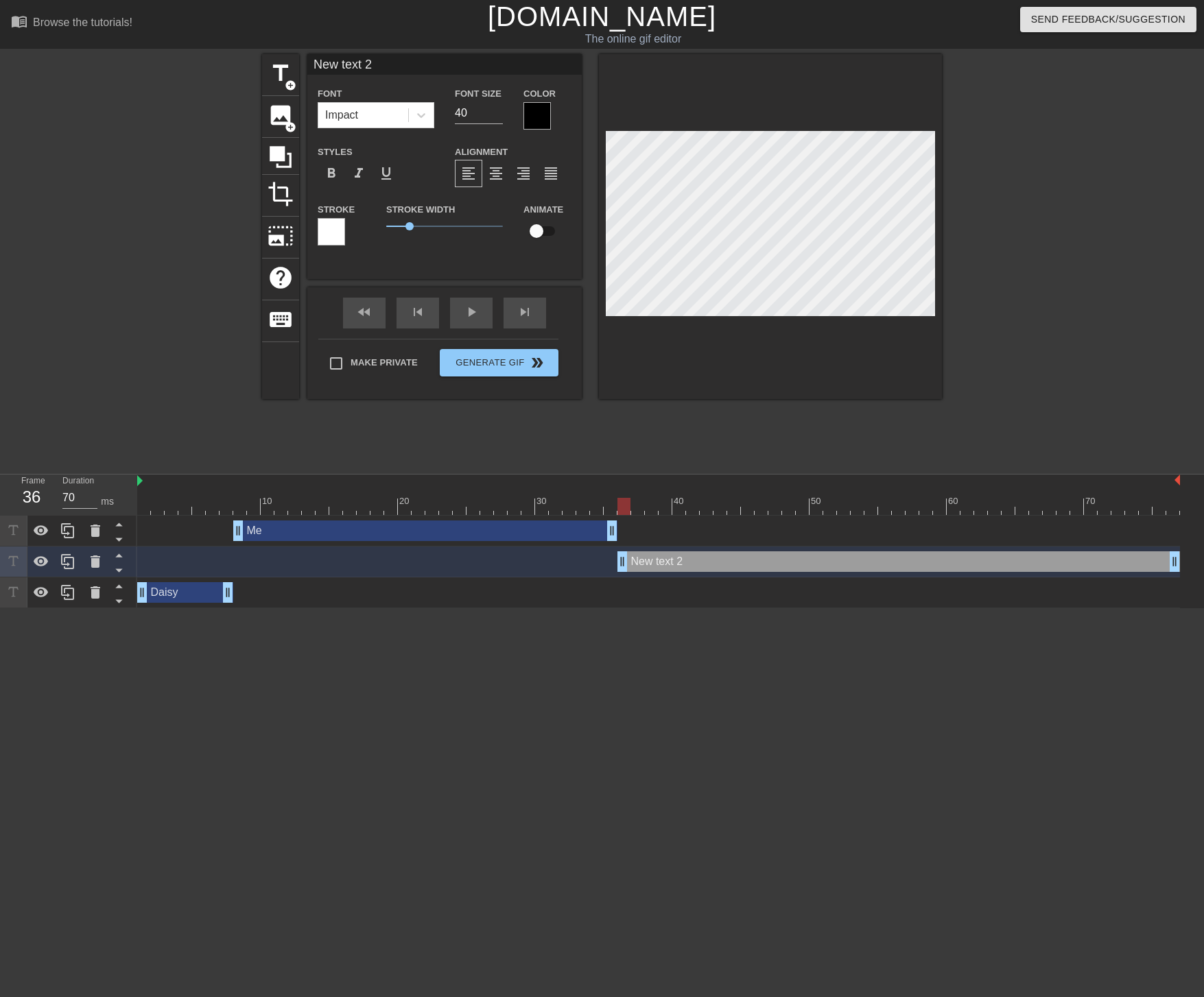
type textarea "R"
type input "Ra"
type textarea "Ra"
type input "Ral"
type textarea "Ral"
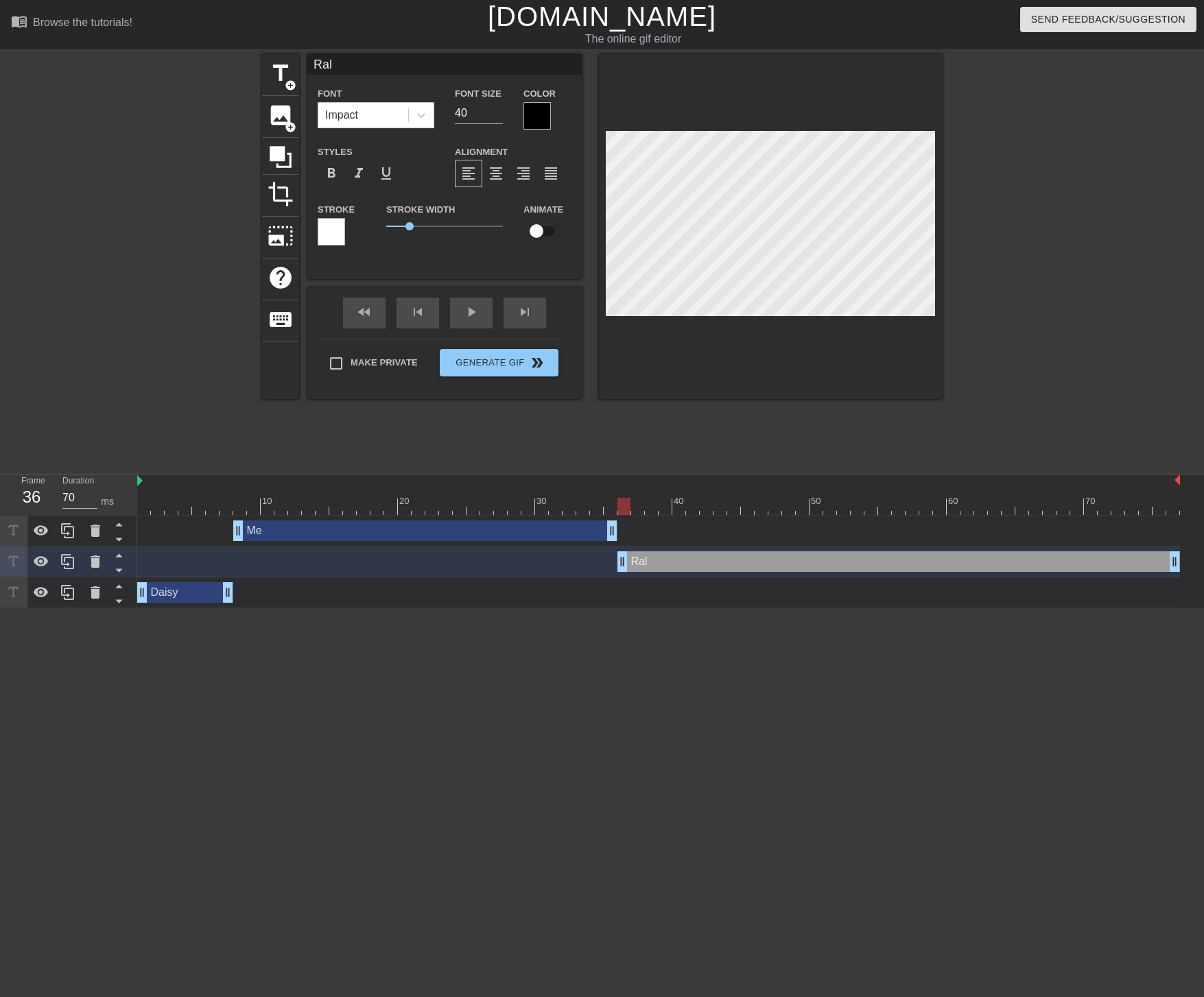
type input "Ralp"
type textarea "Ralp"
type input "[PERSON_NAME]"
type textarea "[PERSON_NAME]"
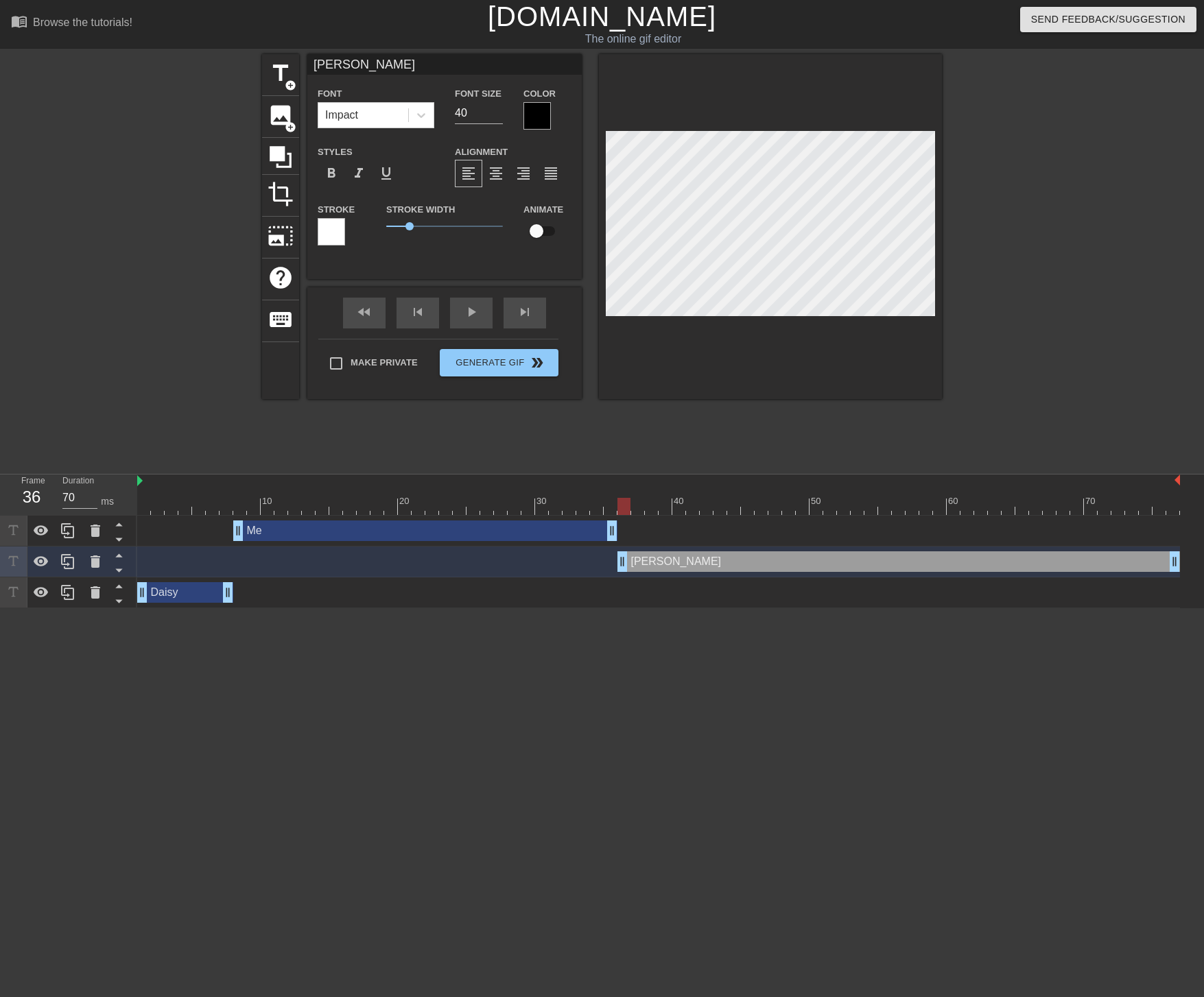
type input "Ralphi"
type textarea "Ralphi"
type input "Ralphie"
type textarea "Ralphie"
click at [710, 567] on div "Ralphie drag_handle drag_handle" at bounding box center [898, 561] width 562 height 21
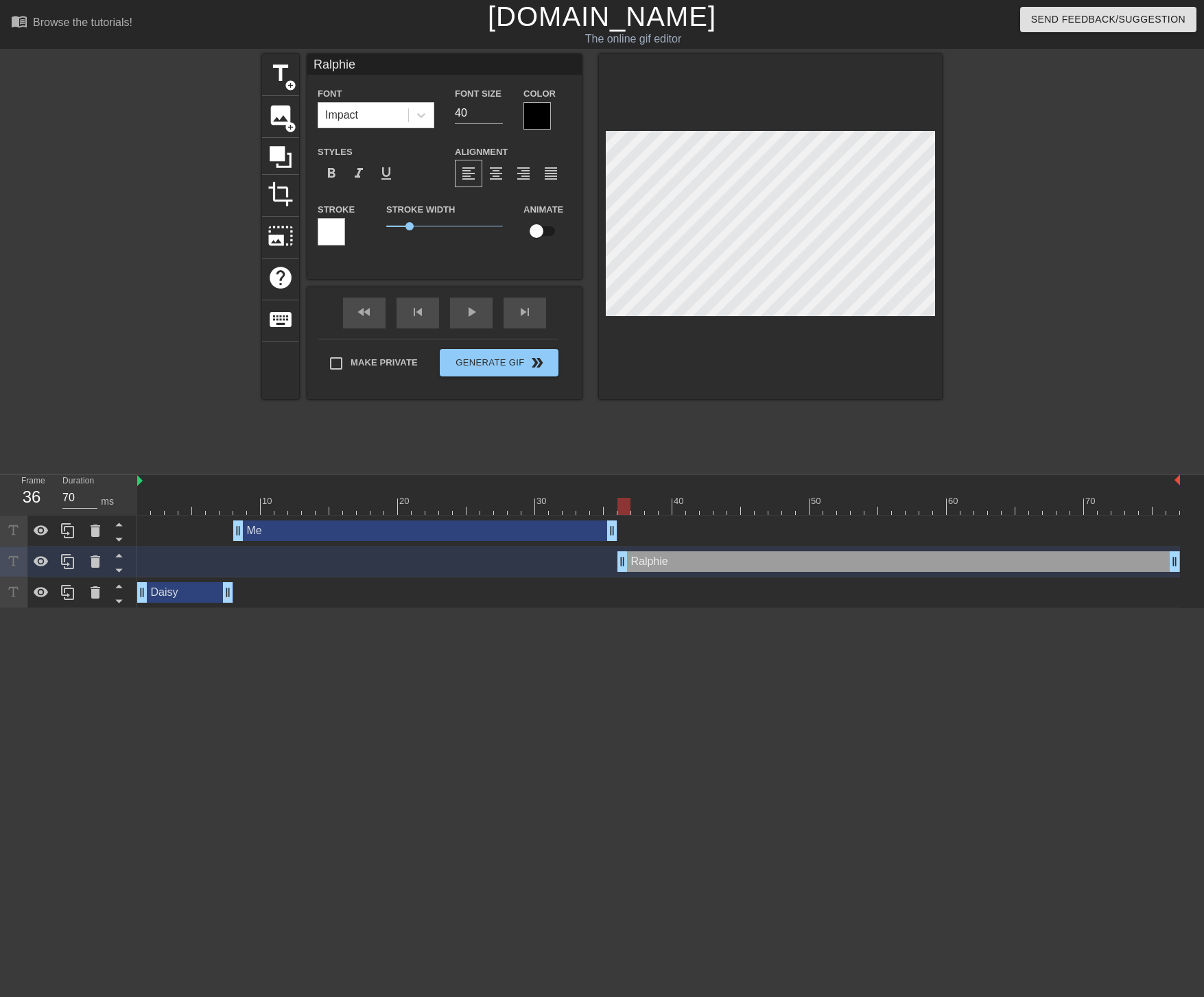
click at [863, 608] on html "menu_book Browse the tutorials! [DOMAIN_NAME] The online gif editor Send Feedba…" at bounding box center [602, 304] width 1204 height 608
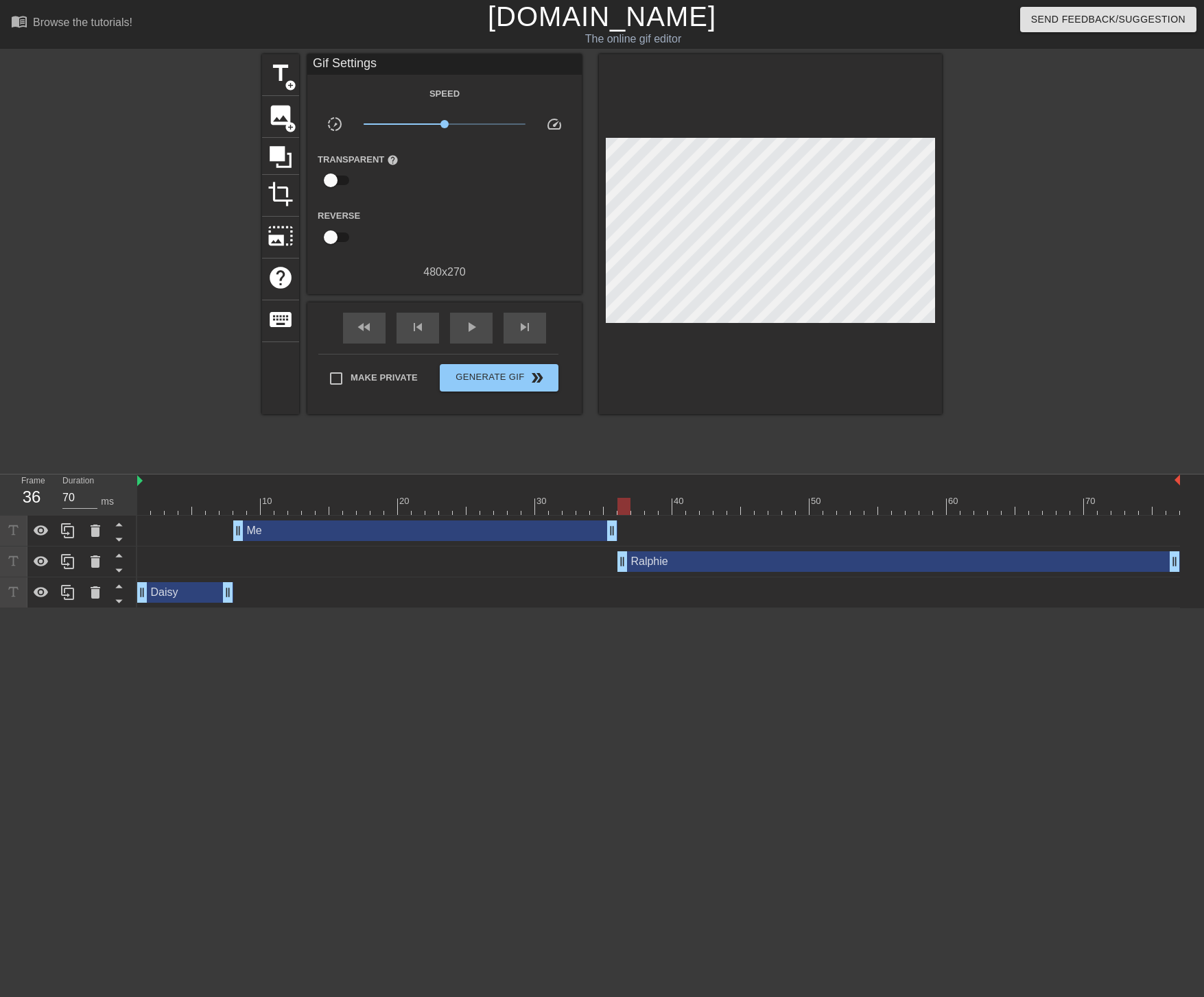
click at [640, 508] on div at bounding box center [658, 506] width 1043 height 17
click at [652, 510] on div at bounding box center [658, 506] width 1043 height 17
click at [664, 511] on div at bounding box center [658, 506] width 1043 height 17
click at [683, 510] on div at bounding box center [658, 506] width 1043 height 17
click at [711, 512] on div at bounding box center [658, 506] width 1043 height 17
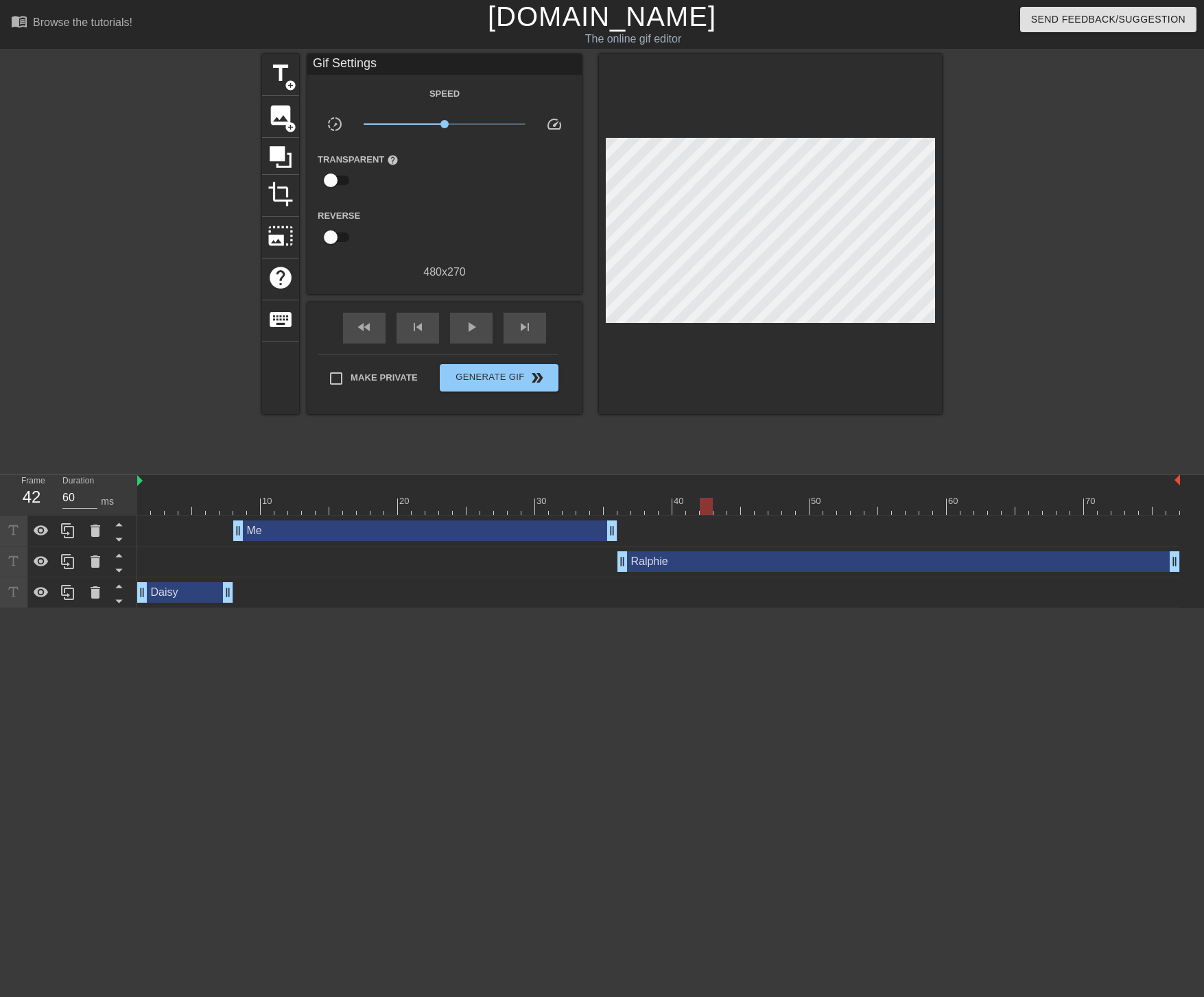
click at [690, 511] on div at bounding box center [658, 506] width 1043 height 17
drag, startPoint x: 1173, startPoint y: 566, endPoint x: 762, endPoint y: 550, distance: 411.3
click at [762, 550] on div "Ralphie drag_handle drag_handle" at bounding box center [658, 562] width 1043 height 31
click at [63, 531] on icon at bounding box center [67, 530] width 13 height 15
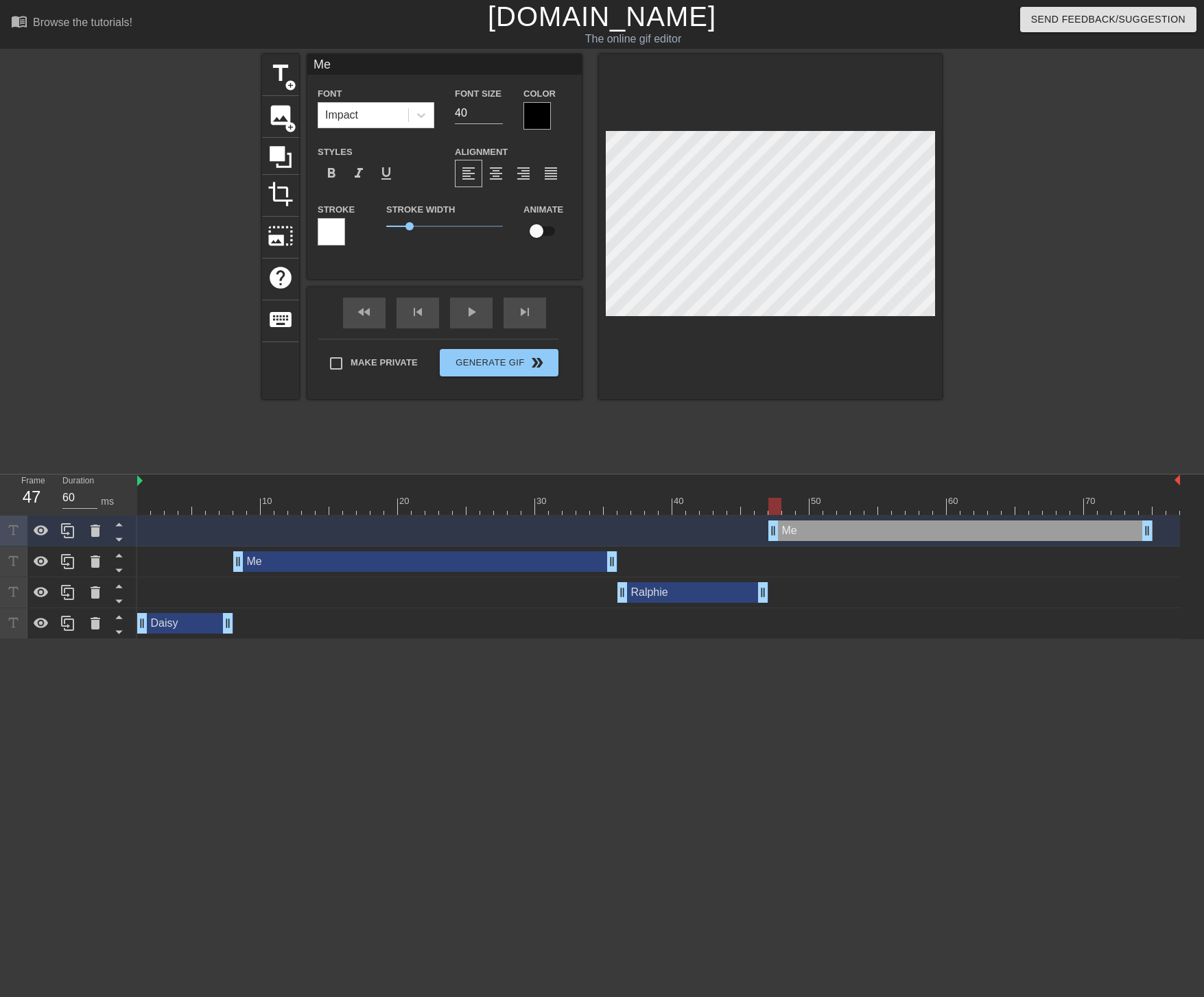
drag, startPoint x: 252, startPoint y: 534, endPoint x: 786, endPoint y: 565, distance: 534.9
click at [786, 565] on div "Me drag_handle drag_handle Me drag_handle drag_handle Ralphie drag_handle drag_…" at bounding box center [670, 577] width 1066 height 123
type input "70"
drag, startPoint x: 1147, startPoint y: 533, endPoint x: 1117, endPoint y: 547, distance: 33.1
click at [1117, 547] on div "Me drag_handle drag_handle Me drag_handle drag_handle Ralphie drag_handle drag_…" at bounding box center [670, 577] width 1066 height 123
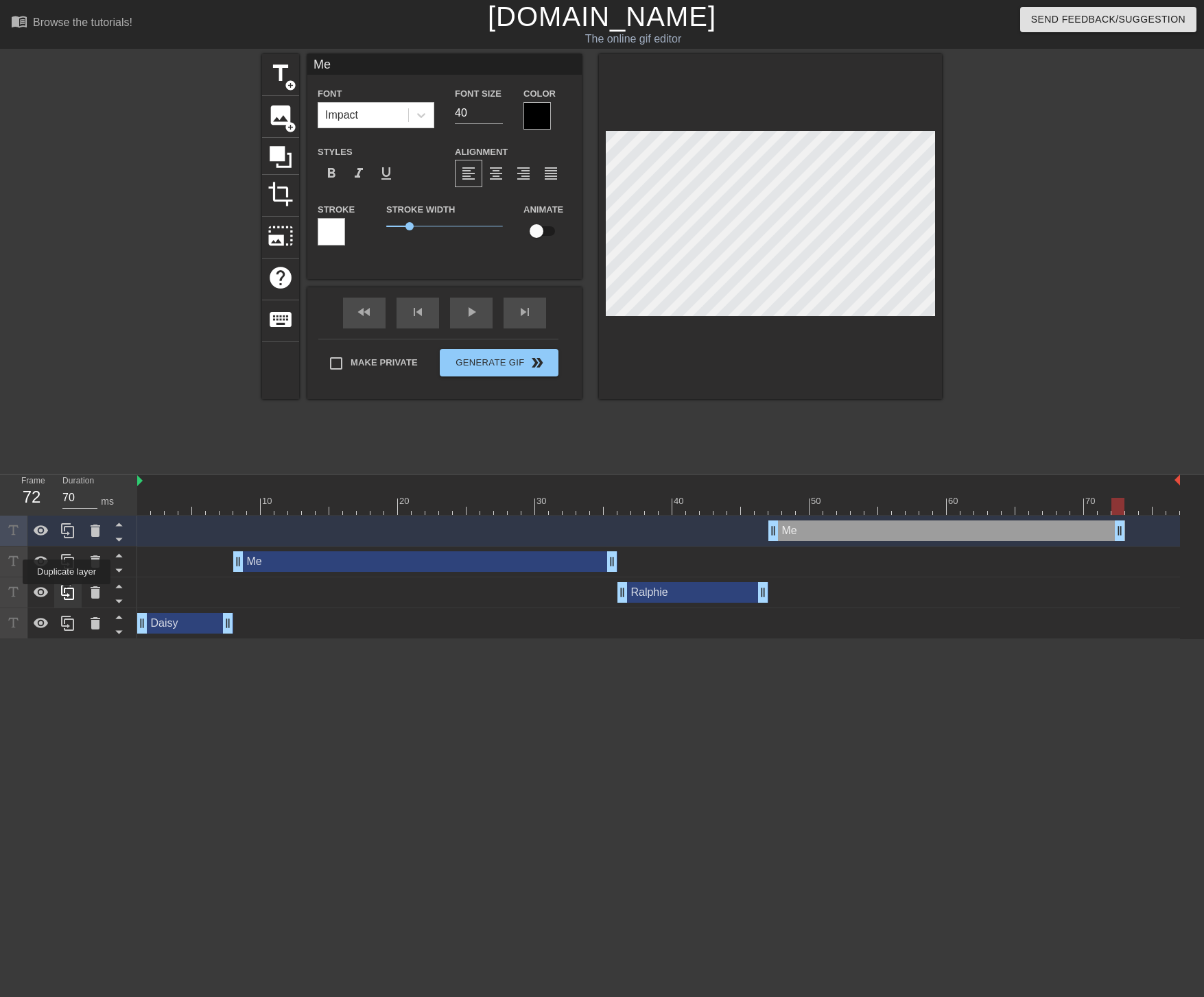
click at [68, 594] on icon at bounding box center [68, 592] width 16 height 16
type input "Ralphie"
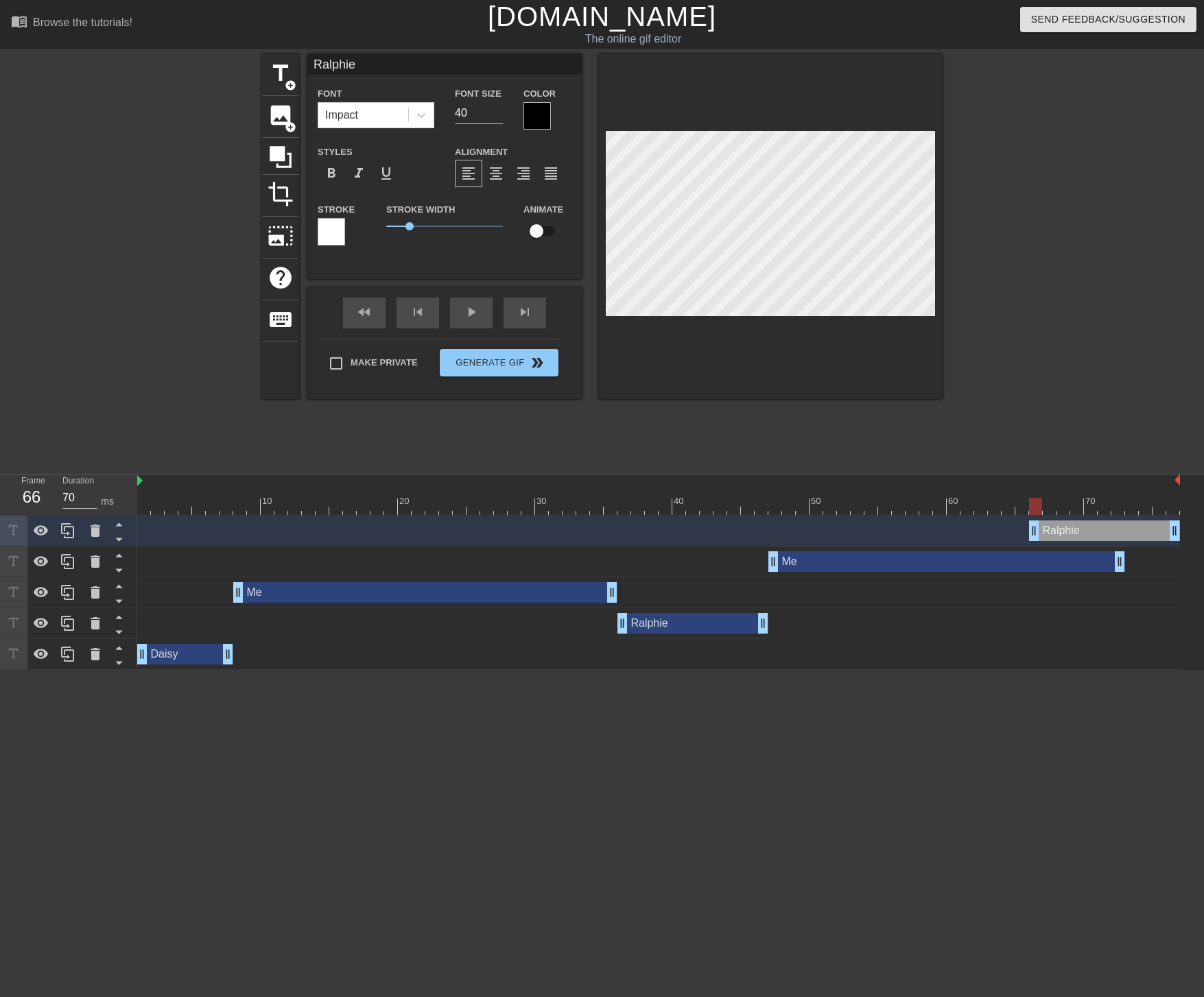
drag, startPoint x: 675, startPoint y: 530, endPoint x: 1119, endPoint y: 550, distance: 444.5
click at [1119, 550] on div "Ralphie drag_handle drag_handle Me drag_handle drag_handle Me drag_handle drag_…" at bounding box center [670, 593] width 1066 height 154
drag, startPoint x: 1037, startPoint y: 530, endPoint x: 1130, endPoint y: 533, distance: 93.0
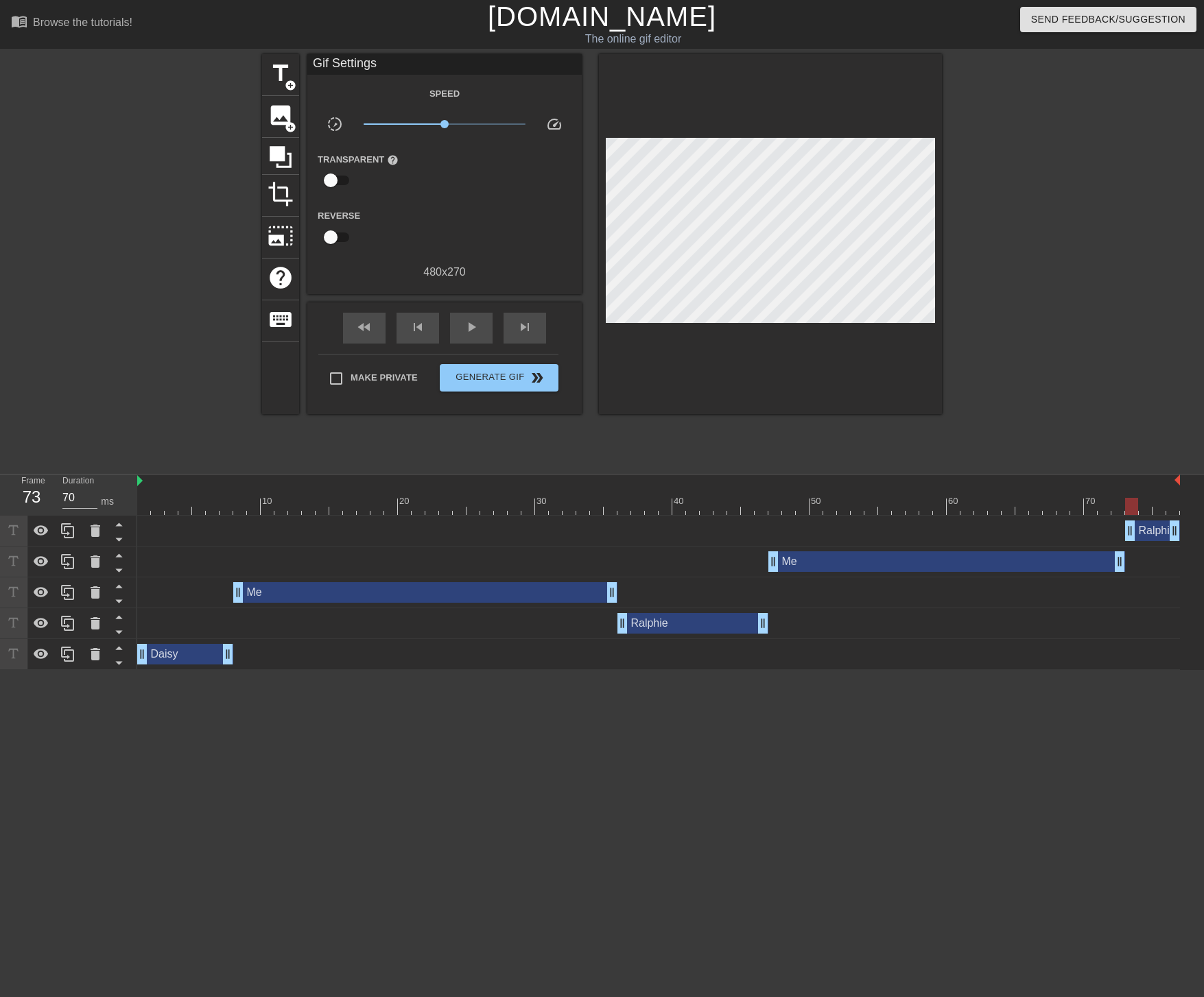
click at [143, 510] on div at bounding box center [658, 506] width 1043 height 17
click at [469, 320] on span "play_arrow" at bounding box center [471, 327] width 16 height 16
type input "60"
click at [471, 382] on span "Generate Gif double_arrow" at bounding box center [499, 378] width 108 height 16
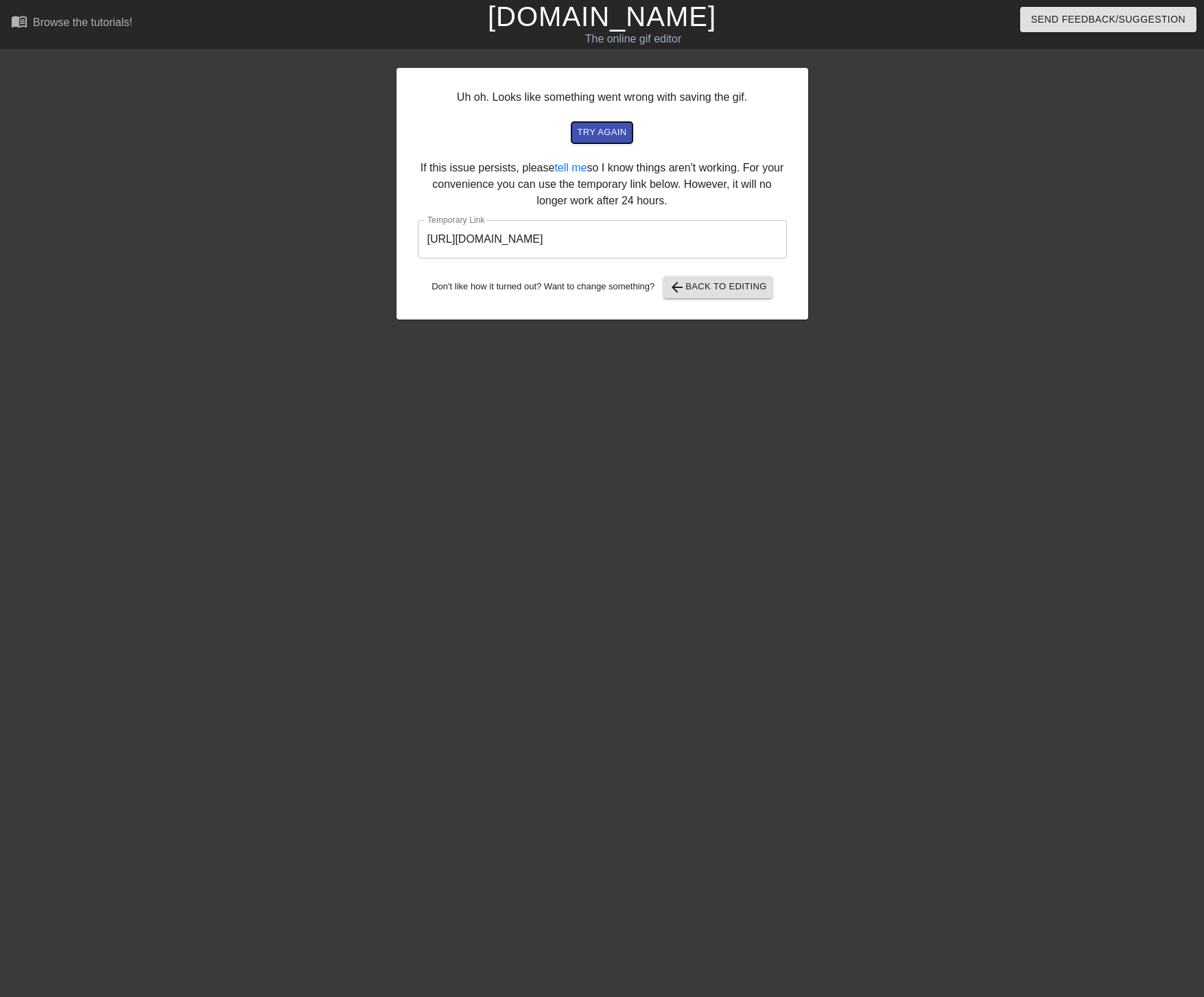
click at [596, 133] on span "try again" at bounding box center [601, 132] width 49 height 15
click at [533, 238] on input "[URL][DOMAIN_NAME]" at bounding box center [602, 239] width 369 height 38
click at [539, 238] on input "[URL][DOMAIN_NAME]" at bounding box center [602, 239] width 369 height 38
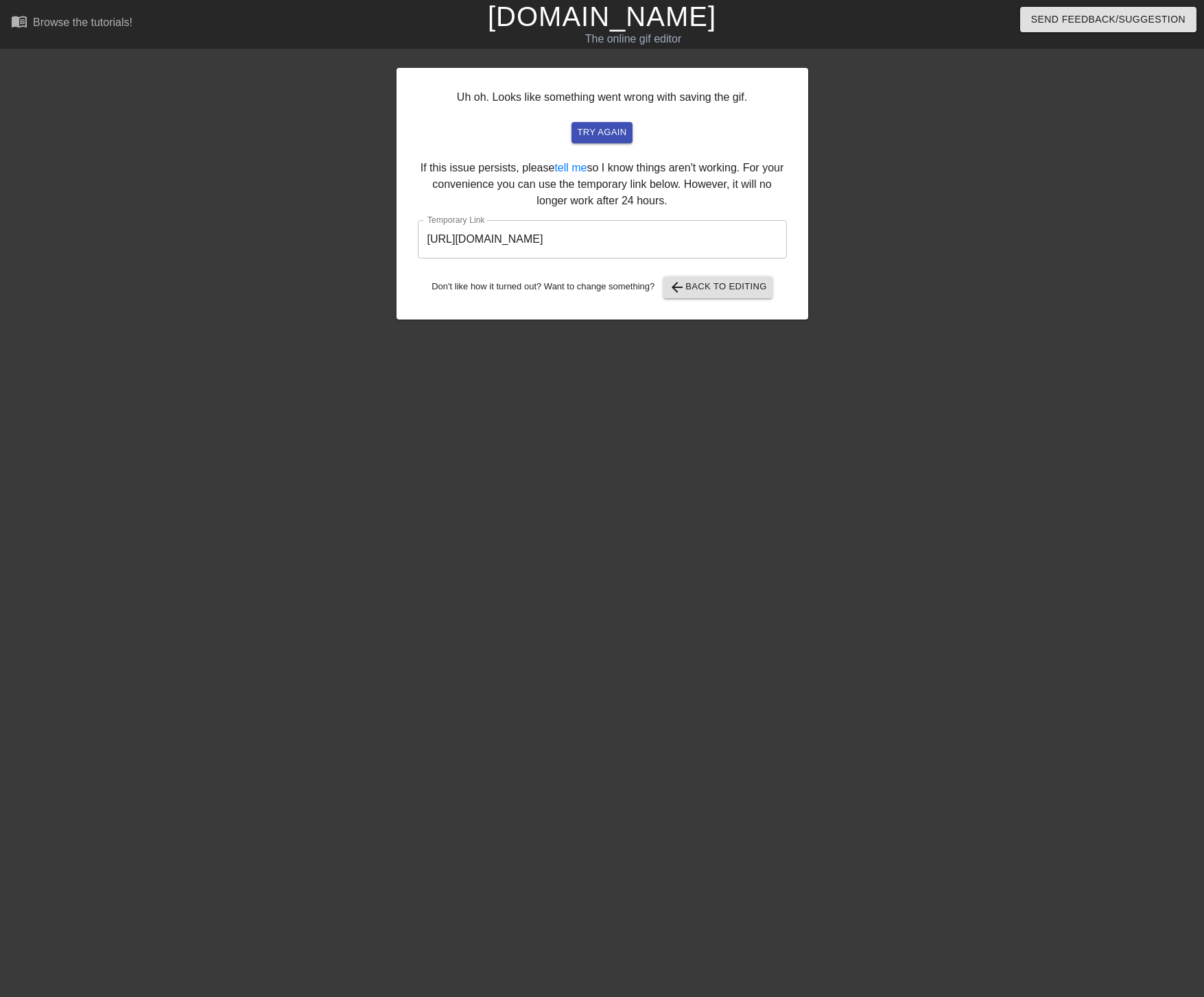
click at [181, 321] on div at bounding box center [277, 260] width 206 height 411
click at [717, 292] on span "arrow_back Back to Editing" at bounding box center [718, 287] width 98 height 16
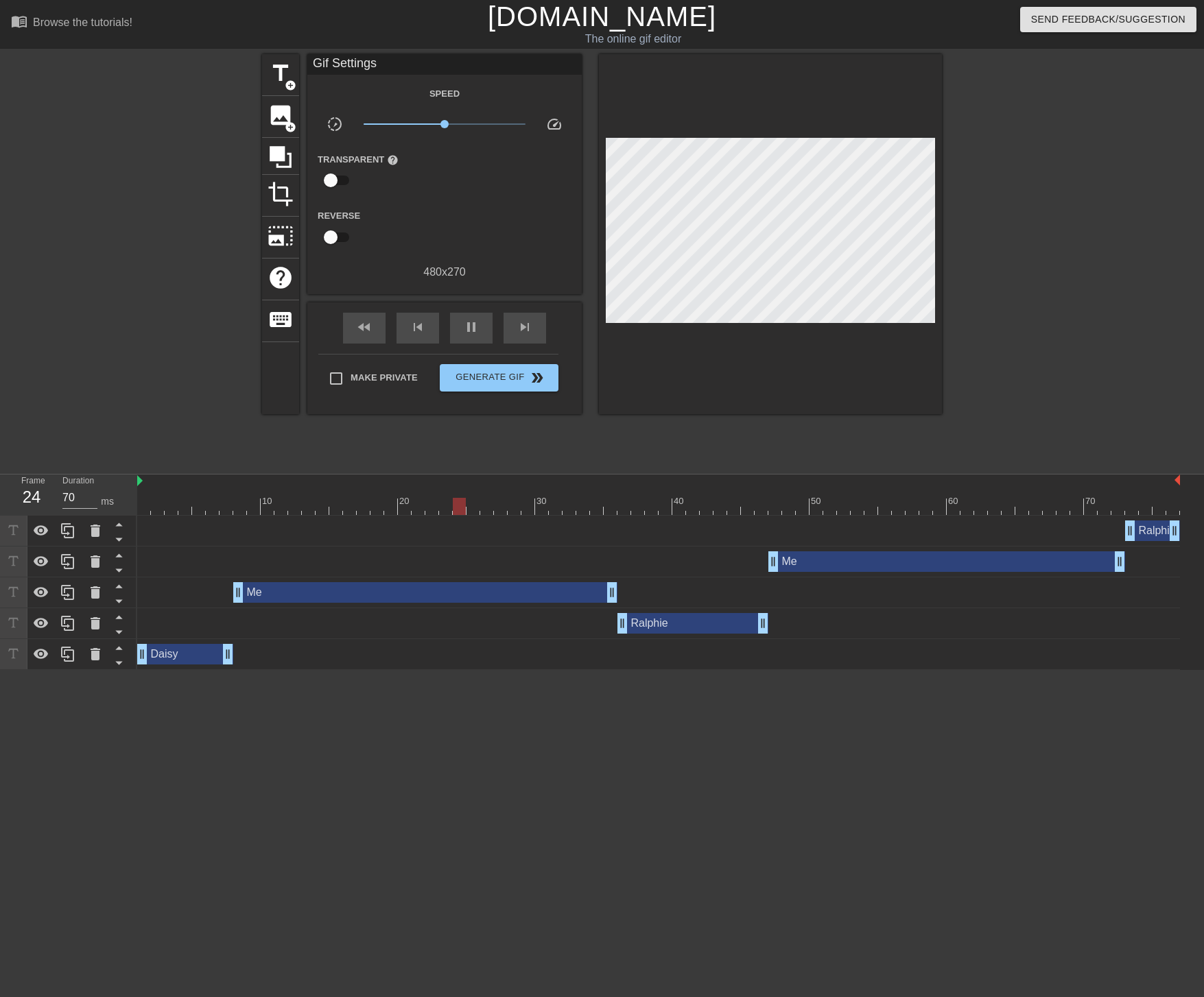
click at [1161, 559] on div "Me drag_handle drag_handle" at bounding box center [658, 561] width 1043 height 21
click at [1164, 534] on div "Ralphie drag_handle drag_handle" at bounding box center [1152, 530] width 55 height 21
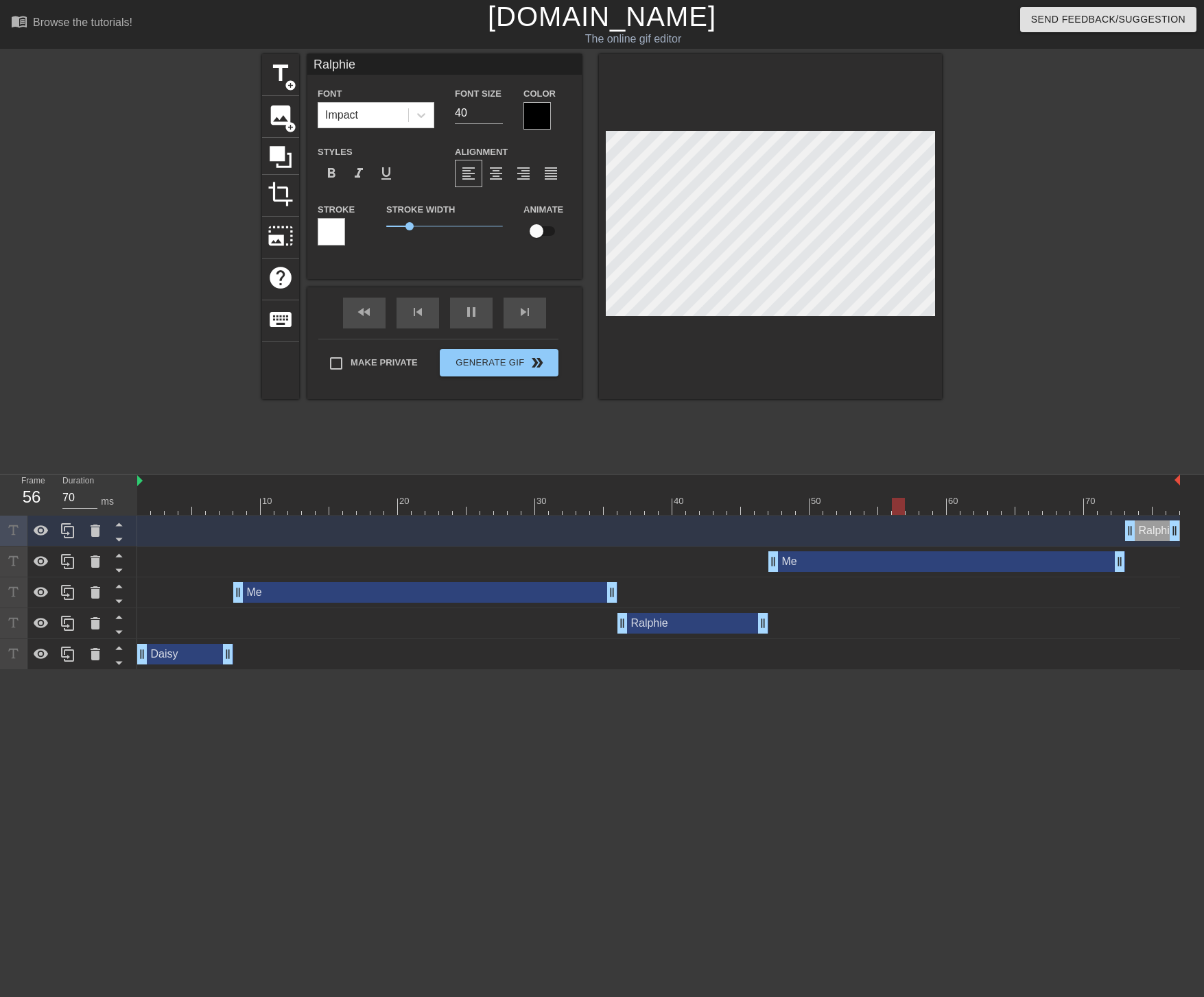
click at [370, 67] on input "Ralphie" at bounding box center [444, 64] width 275 height 21
type input "70"
type input "Ralphie"
type input "70"
type input "Ralphie :"
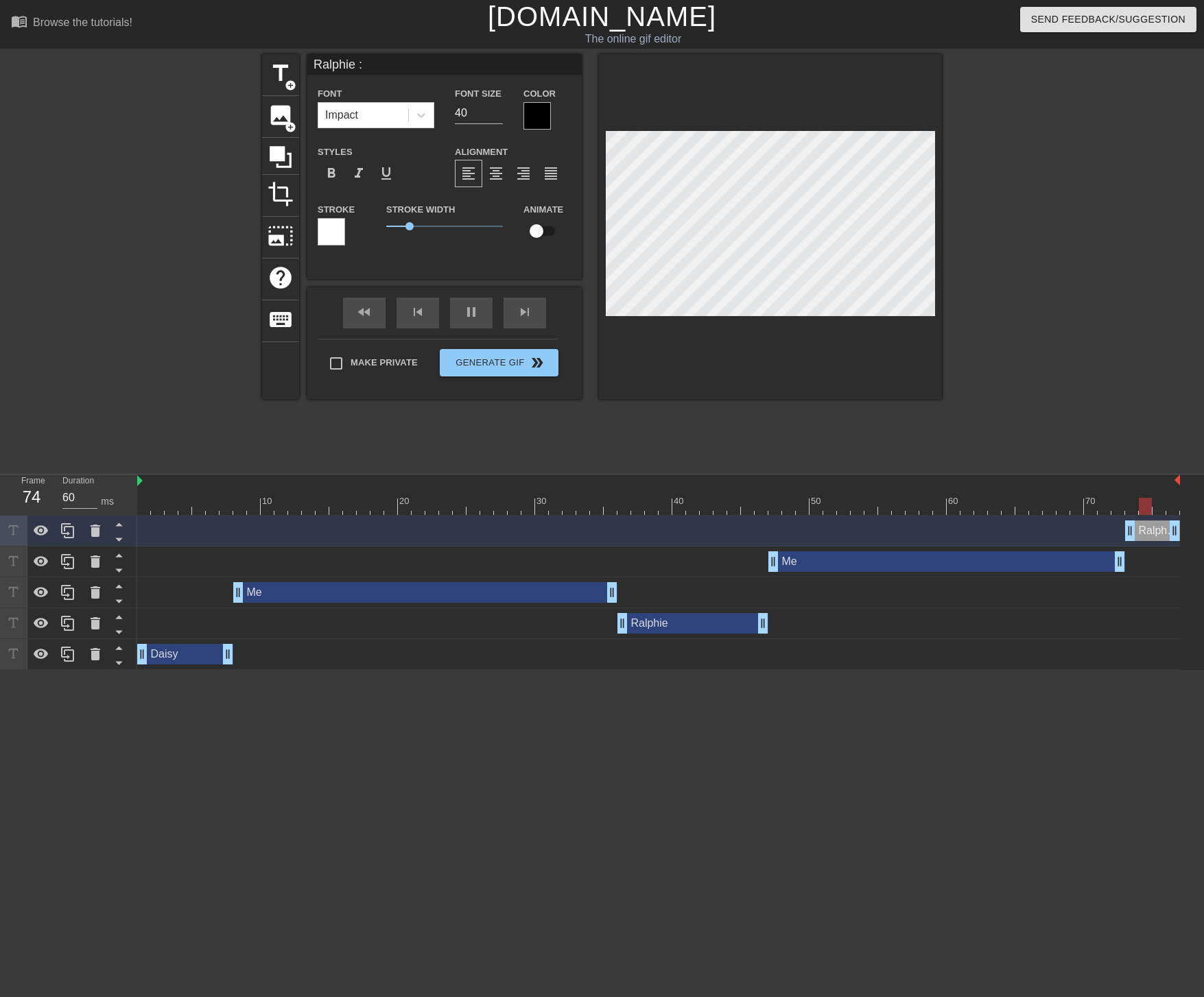
type input "70"
type input "Ralphie ::"
type input "70"
type input "Ralphie [TECHNICAL_ID]"
type input "70"
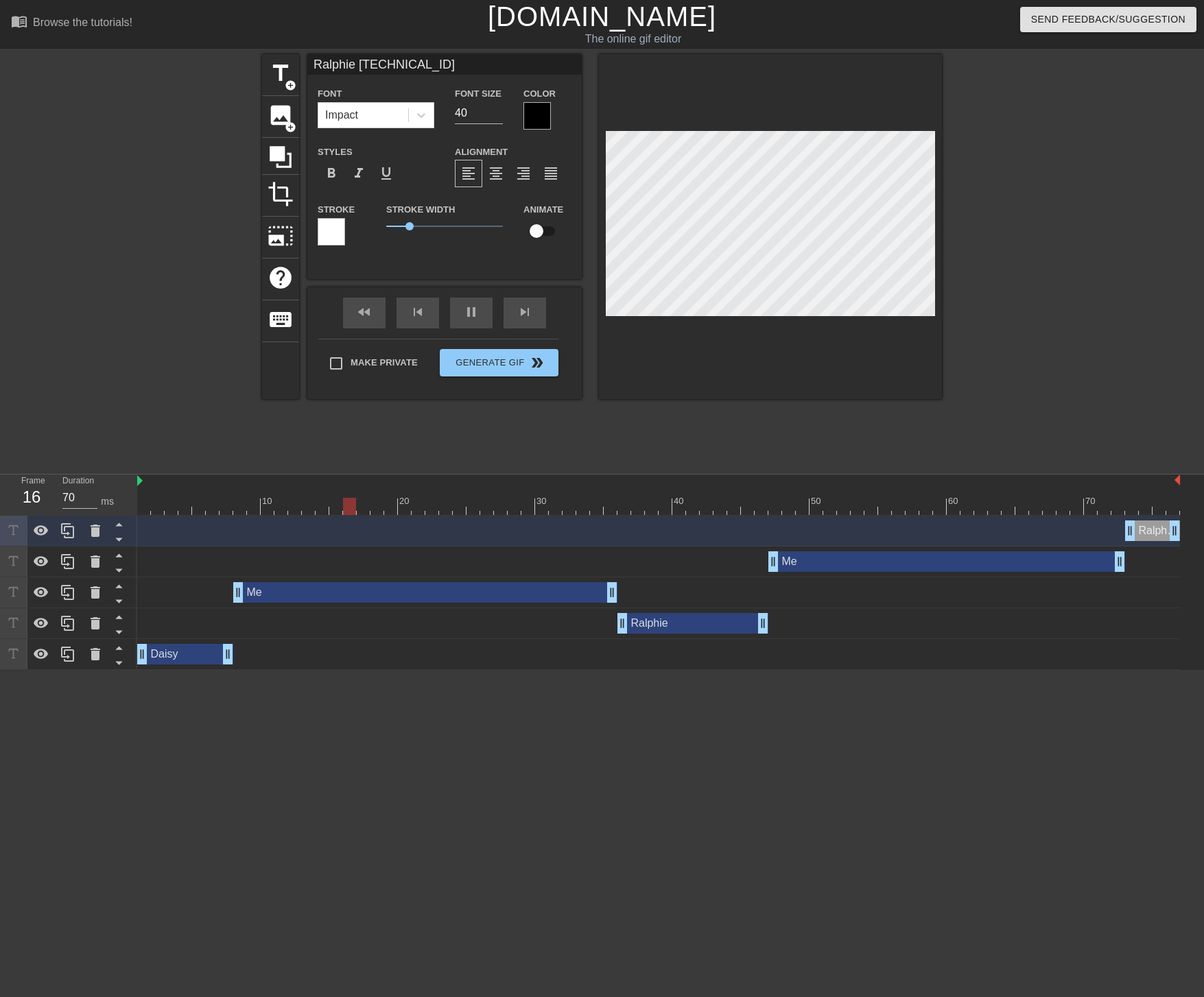
type input "Ralphie [TECHNICAL_ID]"
type input "60"
type input "Ralphie [TECHNICAL_ID]"
type input "70"
type input "Ralphie [TECHNICAL_ID]"
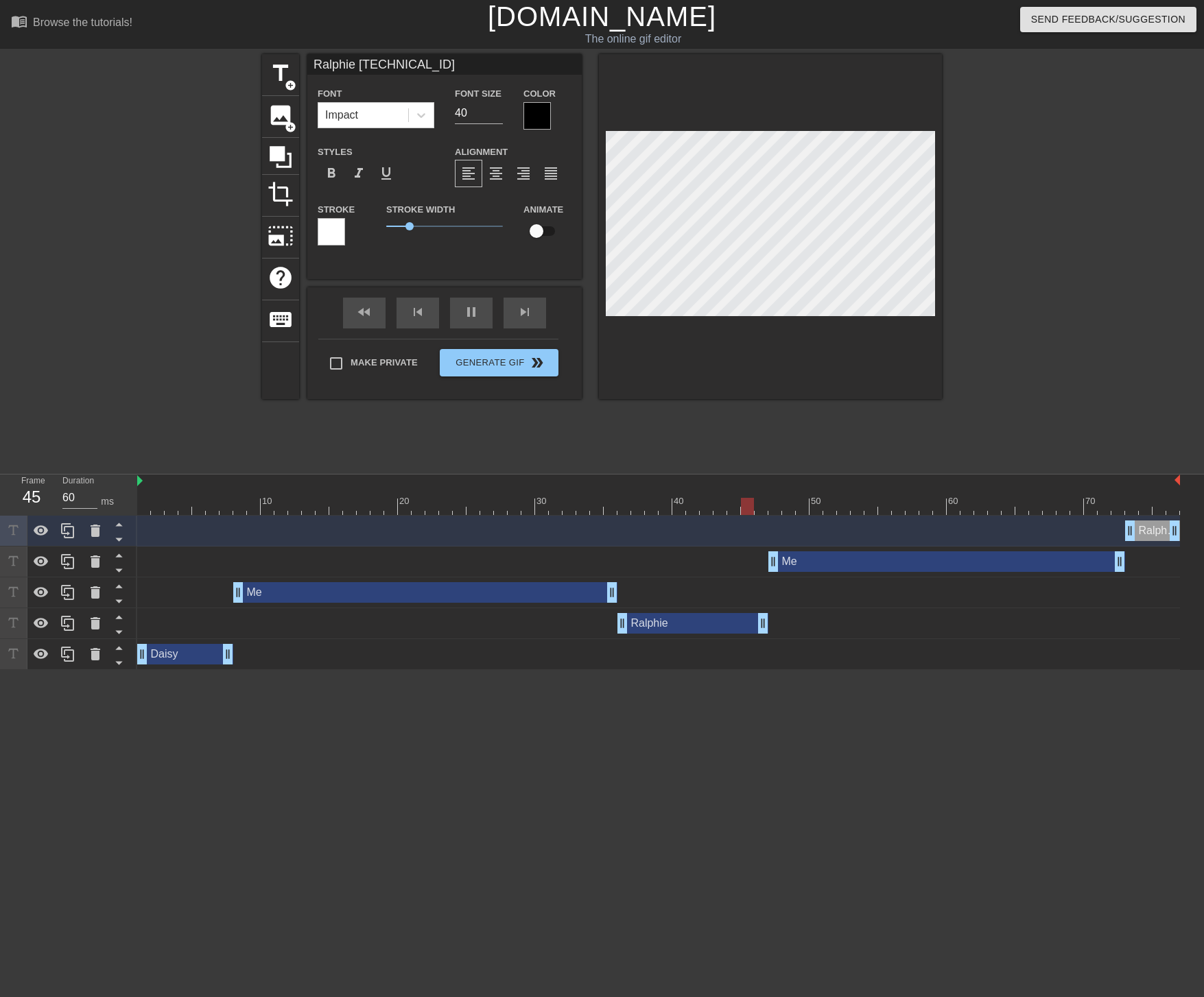
type input "70"
type input "Ralphie"
type input "70"
paste input "💀"
type input "Ralphie 💀"
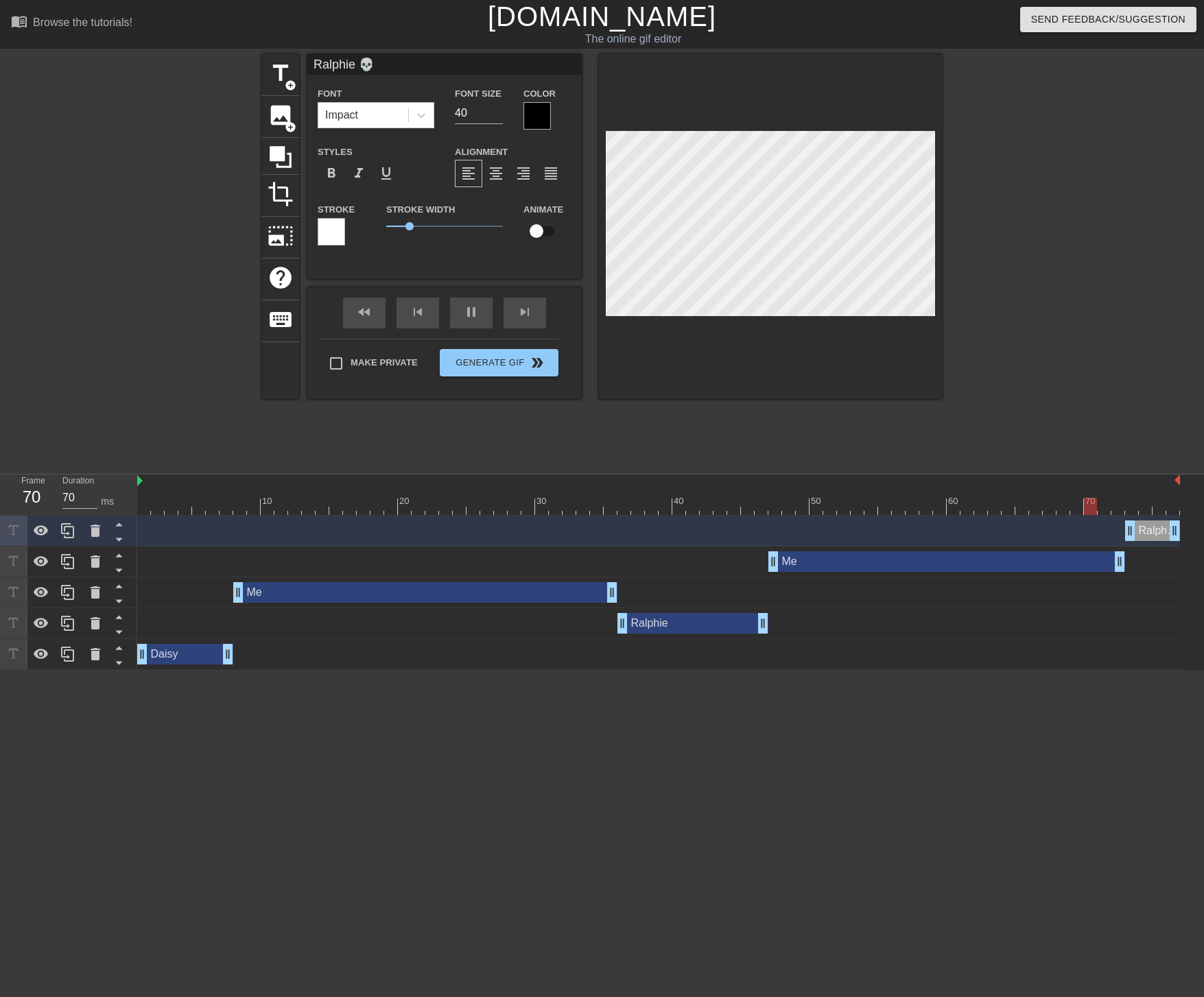
click at [817, 660] on div "Daisy drag_handle drag_handle" at bounding box center [658, 653] width 1043 height 21
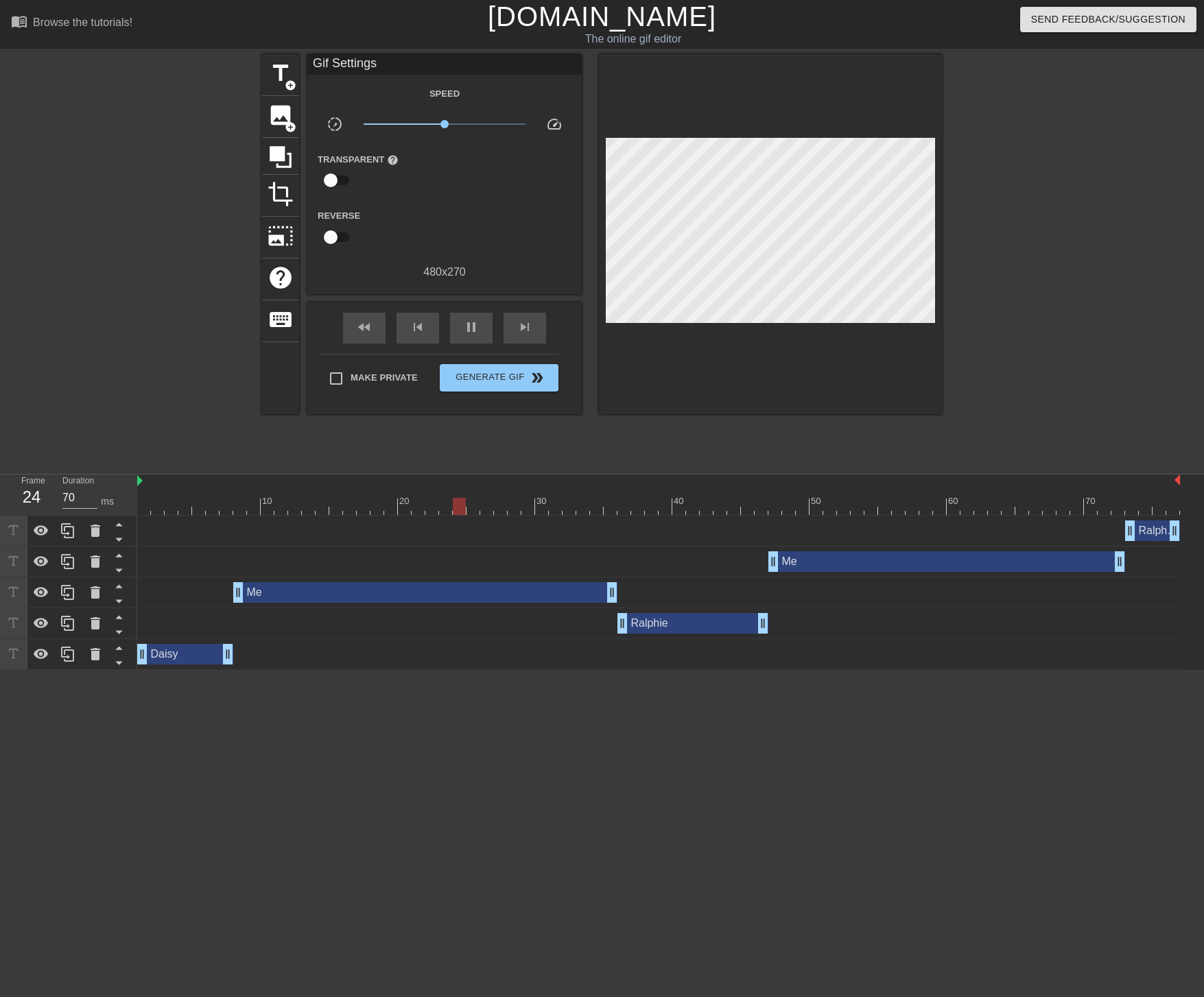
click at [1157, 525] on div "Ralphie 💀 drag_handle drag_handle" at bounding box center [1152, 530] width 55 height 21
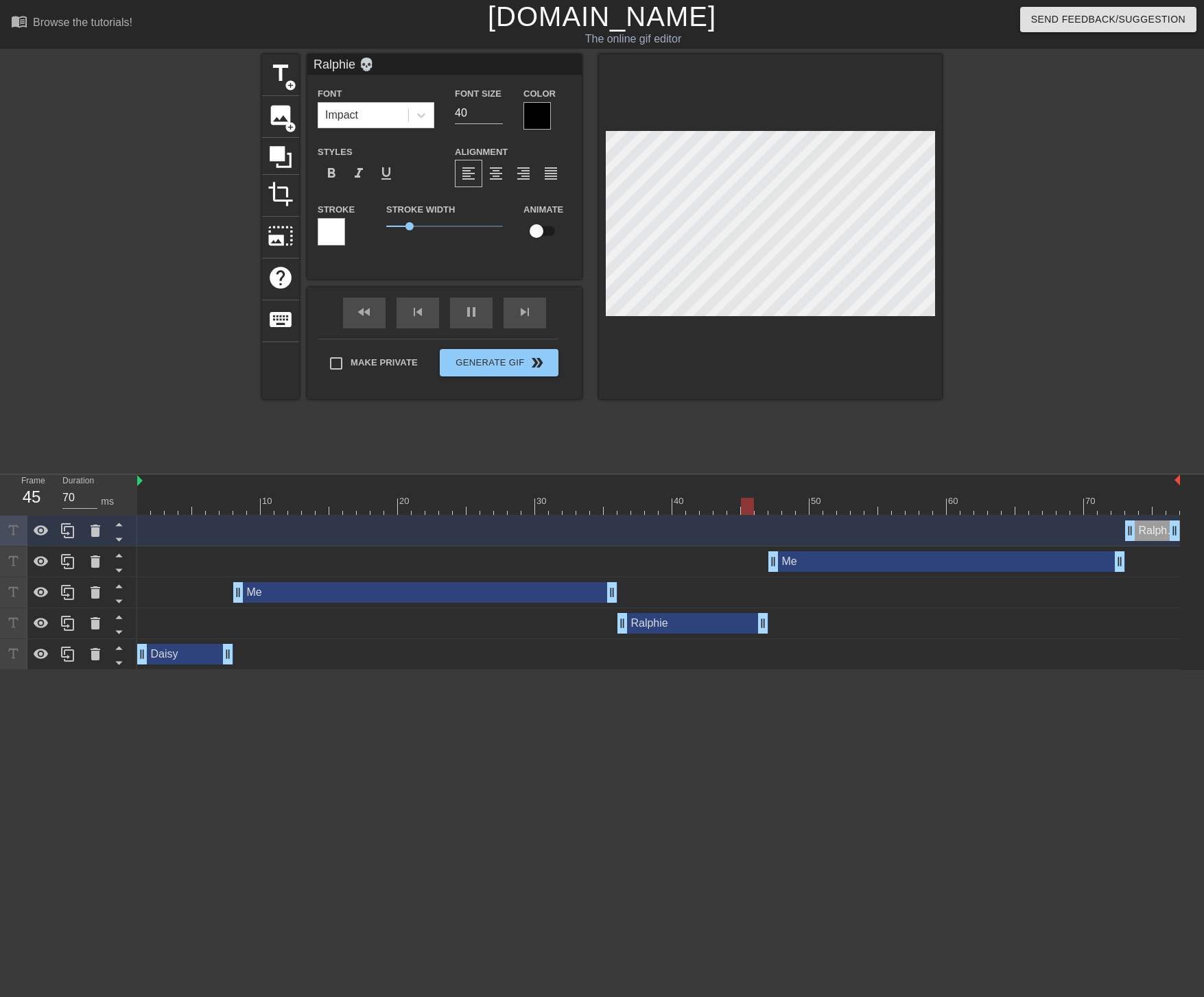
click at [337, 63] on input "Ralphie 💀" at bounding box center [444, 64] width 275 height 21
click at [330, 65] on input "Ralphie 💀" at bounding box center [444, 64] width 275 height 21
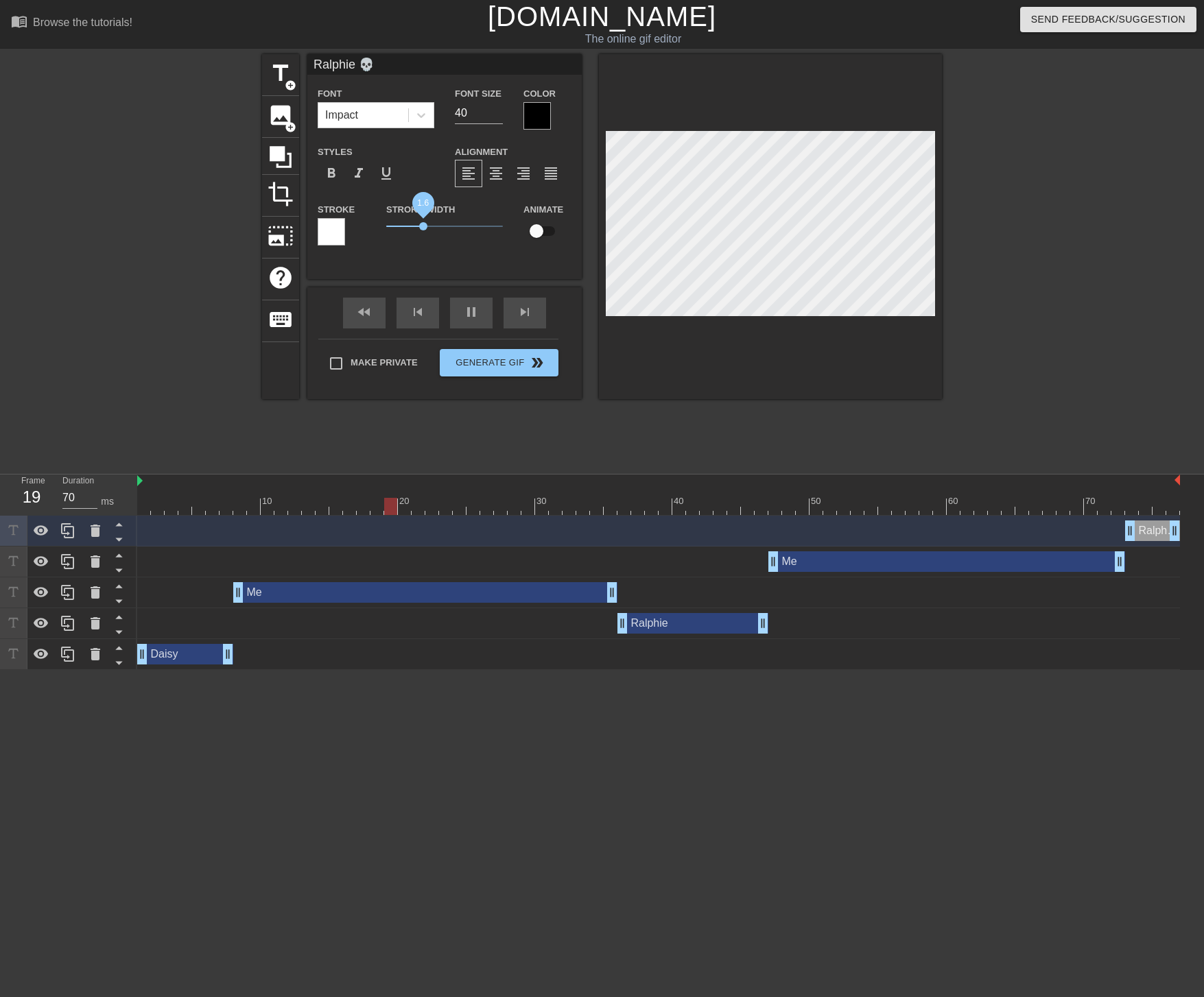
drag, startPoint x: 407, startPoint y: 224, endPoint x: 423, endPoint y: 225, distance: 16.0
click at [423, 225] on span "1.6" at bounding box center [422, 226] width 8 height 8
type input "70"
click at [543, 229] on input "checkbox" at bounding box center [536, 231] width 78 height 26
checkbox input "true"
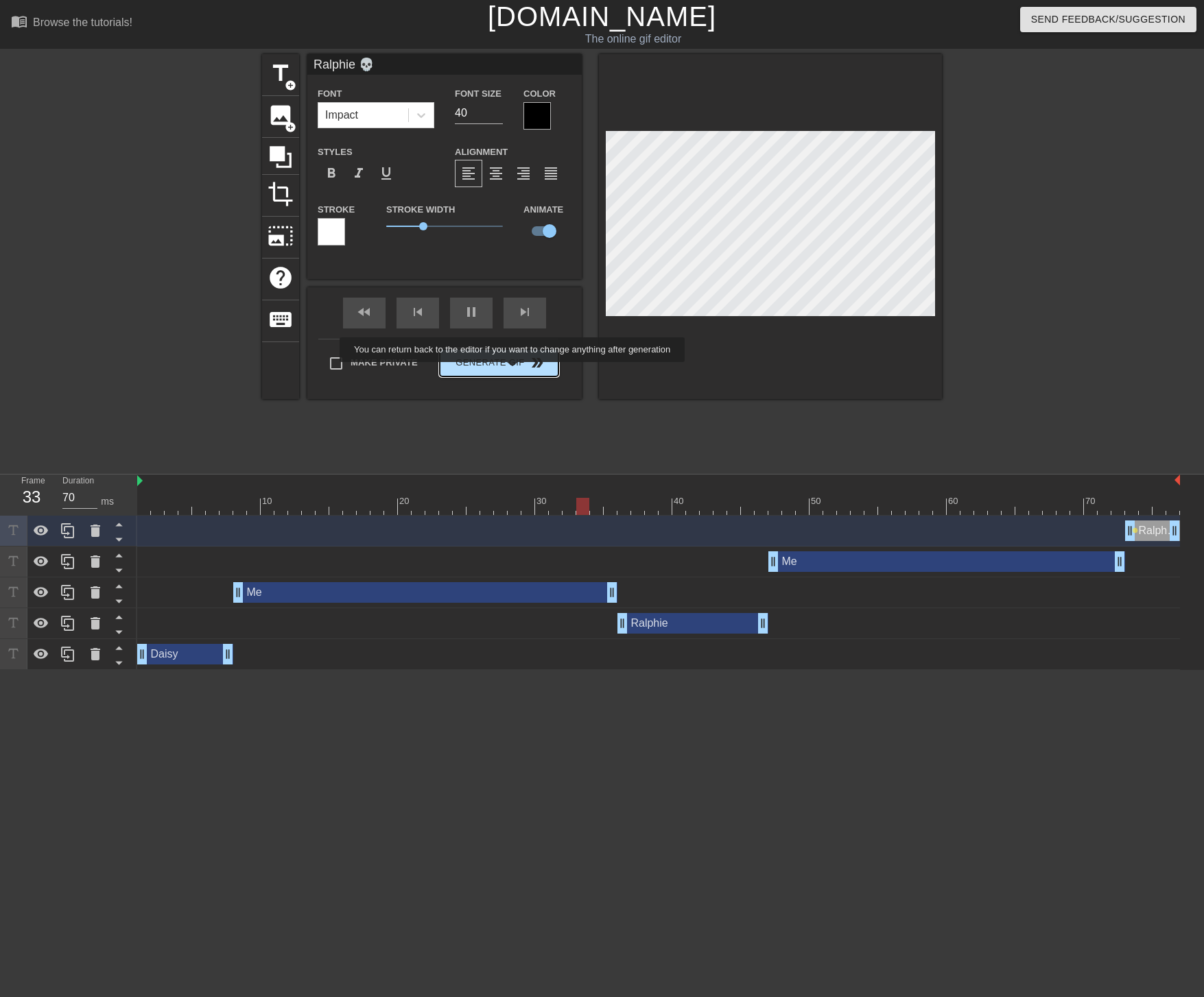
click at [519, 363] on div "Make Private Generate Gif double_arrow" at bounding box center [438, 366] width 240 height 54
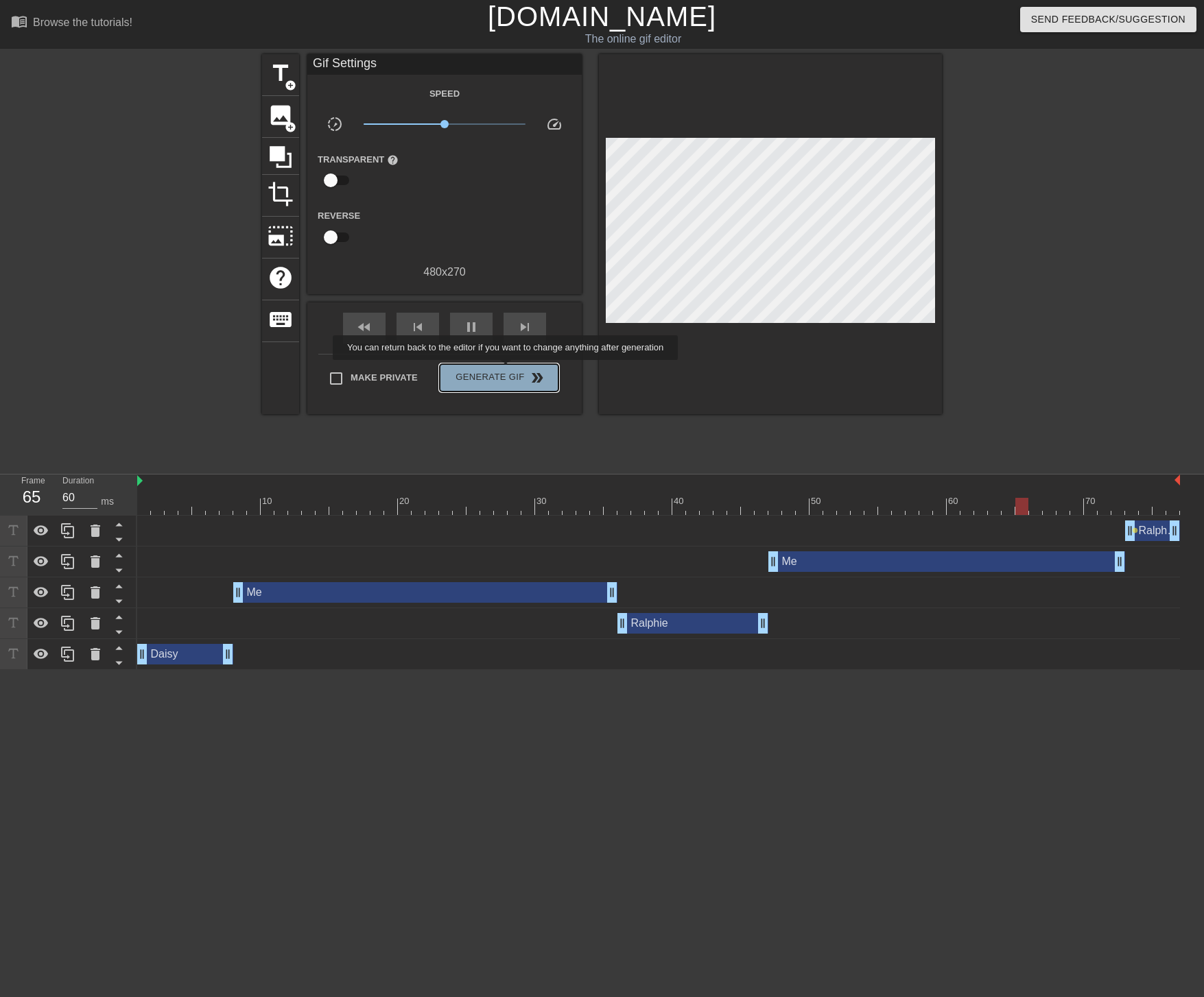
type input "70"
click at [514, 370] on span "Generate Gif double_arrow" at bounding box center [499, 378] width 108 height 16
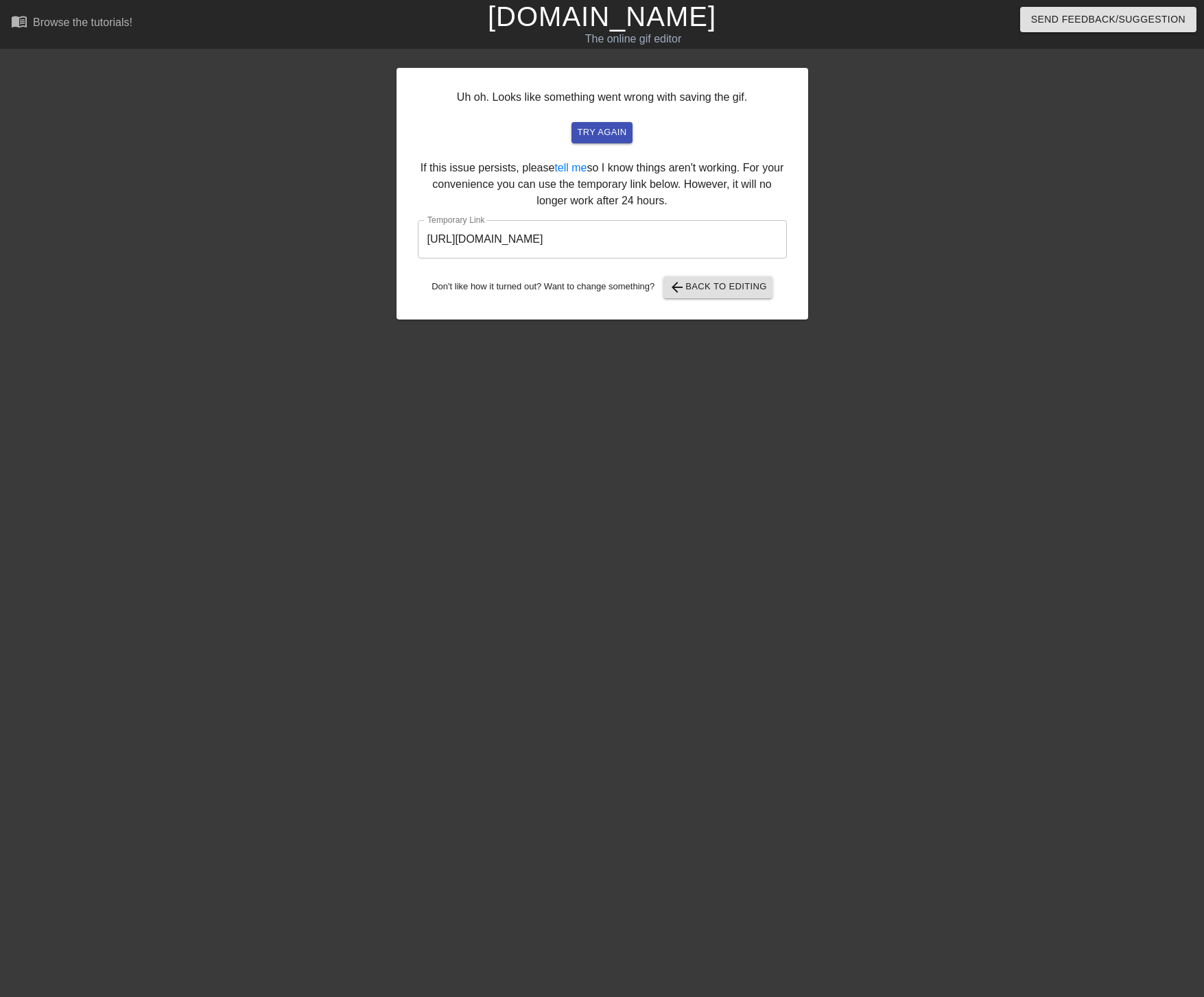
click at [641, 235] on input "[URL][DOMAIN_NAME]" at bounding box center [602, 239] width 369 height 38
